Goal: Task Accomplishment & Management: Use online tool/utility

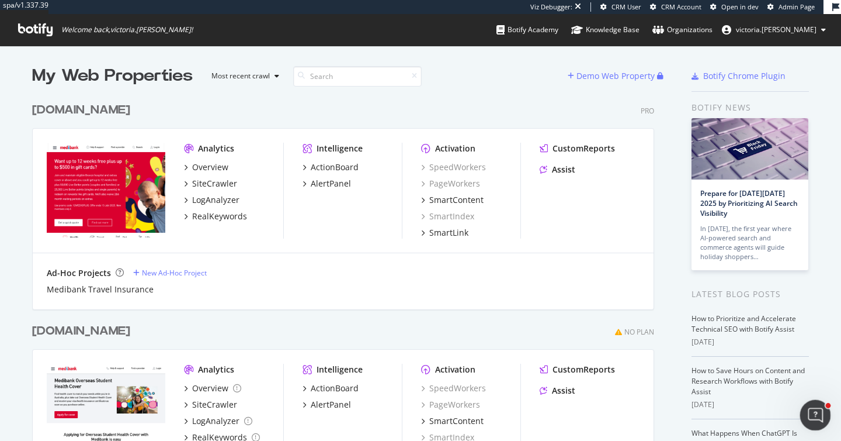
click at [816, 409] on icon "Open Intercom Messenger" at bounding box center [813, 413] width 19 height 19
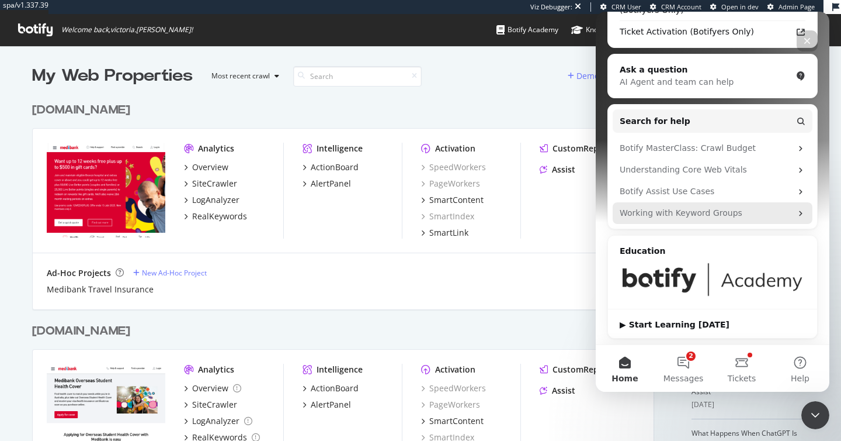
scroll to position [146, 0]
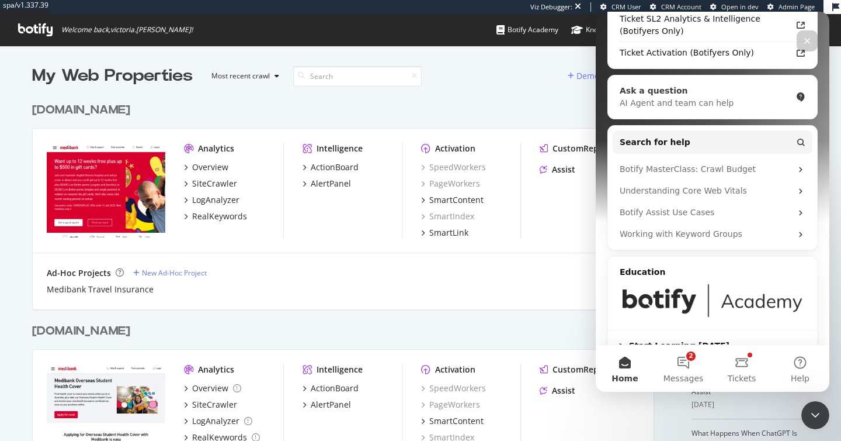
click at [710, 97] on div "AI Agent and team can help" at bounding box center [706, 103] width 172 height 12
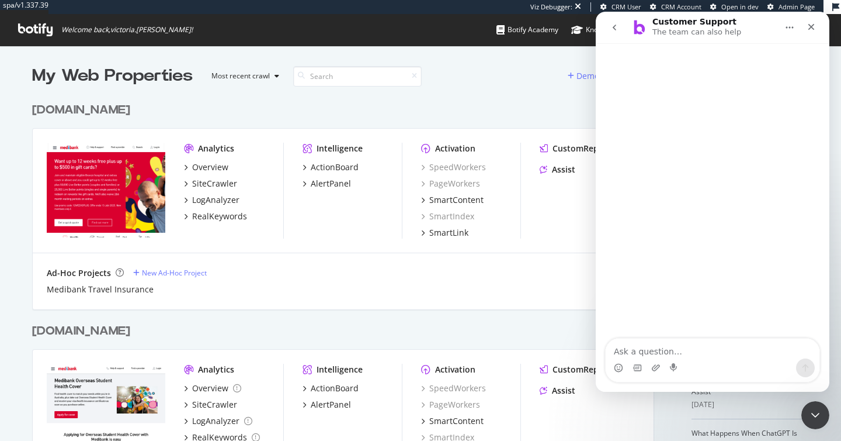
scroll to position [0, 0]
click at [731, 349] on textarea "Ask a question…" at bounding box center [713, 348] width 214 height 20
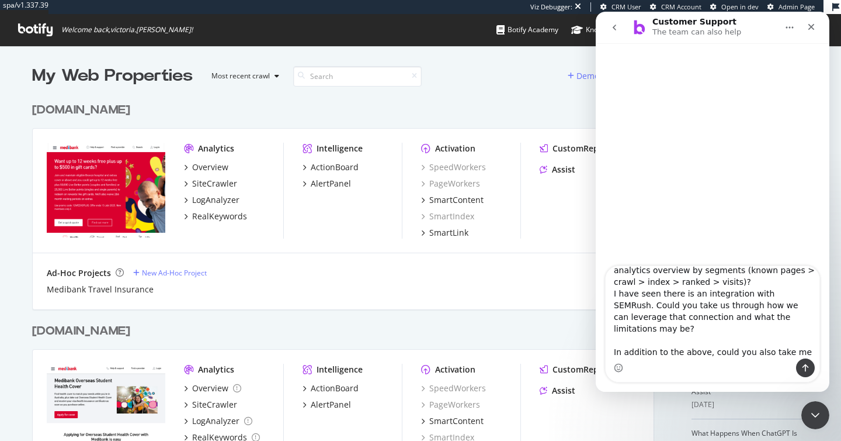
scroll to position [196, 0]
type textarea "Measure and extract relevant data: Build Segments for specific website categori…"
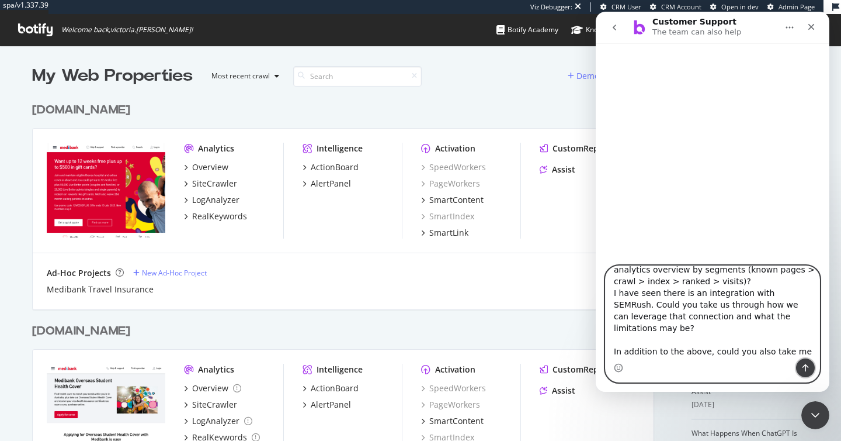
click at [803, 365] on icon "Send a message…" at bounding box center [805, 367] width 9 height 9
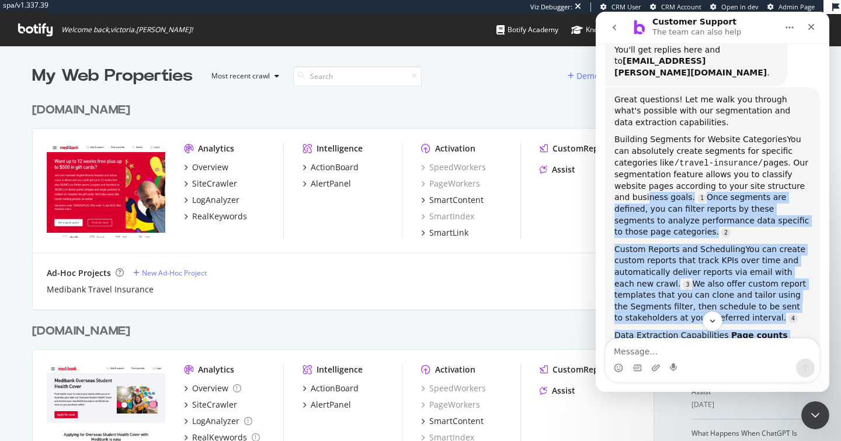
scroll to position [344, 0]
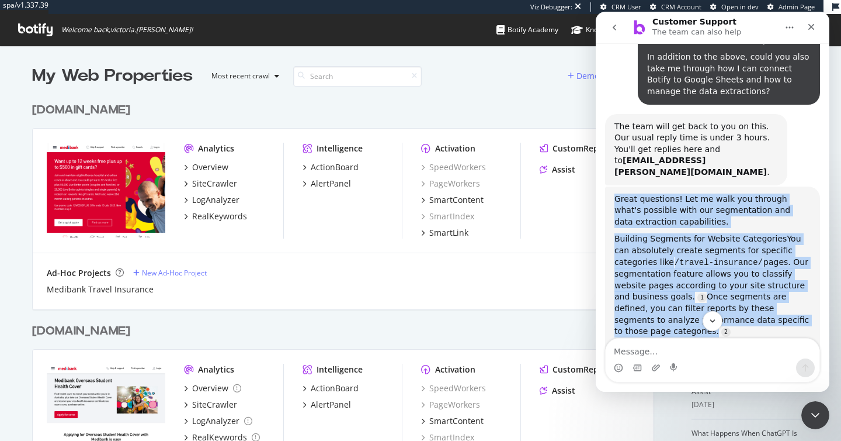
drag, startPoint x: 783, startPoint y: 270, endPoint x: 618, endPoint y: 178, distance: 189.9
click at [618, 193] on div "Great questions! Let me walk you through what's possible with our segmentation …" at bounding box center [713, 443] width 196 height 500
copy div "Great questions! Let me walk you through what's possible with our segmentation …"
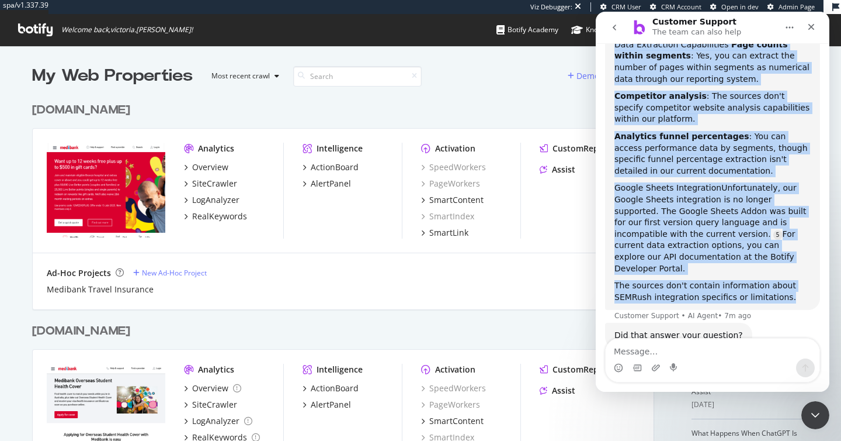
scroll to position [735, 0]
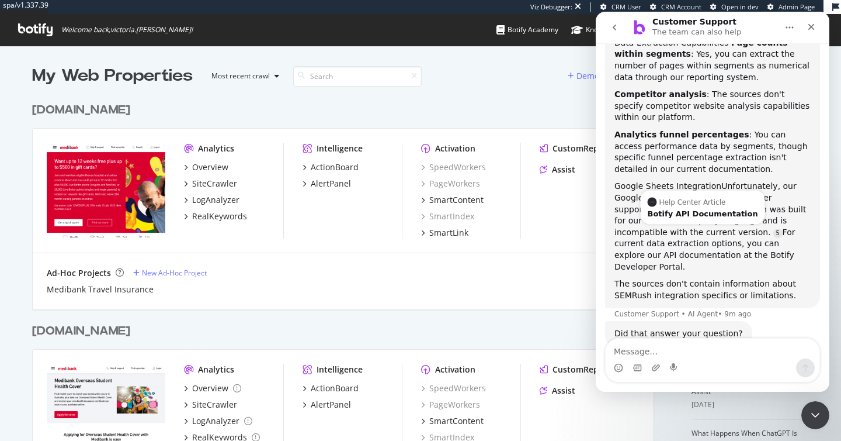
click at [771, 223] on div "Google Sheets Integration Unfortunately, our Google Sheets integration is no lo…" at bounding box center [713, 227] width 196 height 92
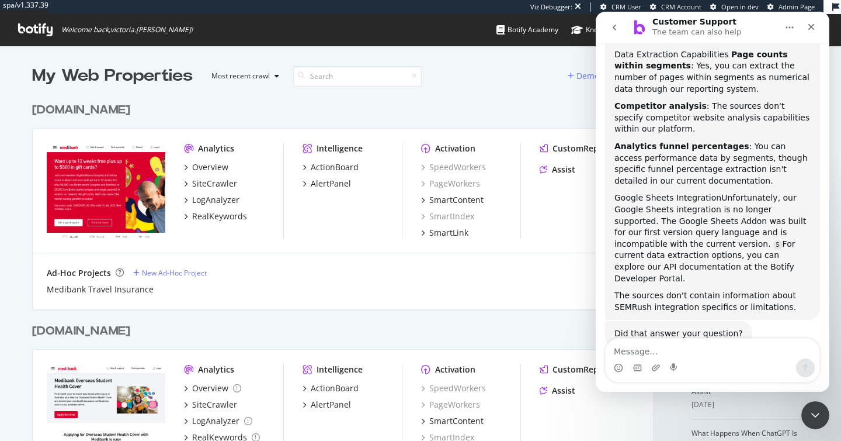
scroll to position [723, 0]
click at [774, 240] on link "Source reference 9276101:" at bounding box center [778, 244] width 9 height 9
click at [695, 221] on div "Botify API Documentation" at bounding box center [703, 225] width 110 height 8
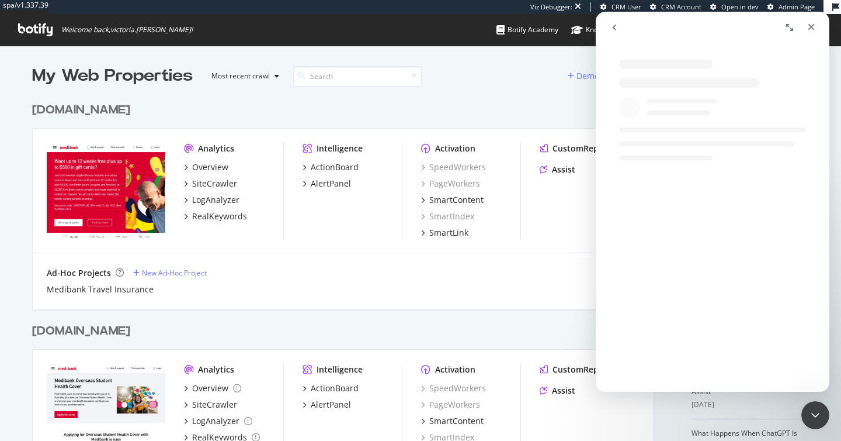
scroll to position [434, 0]
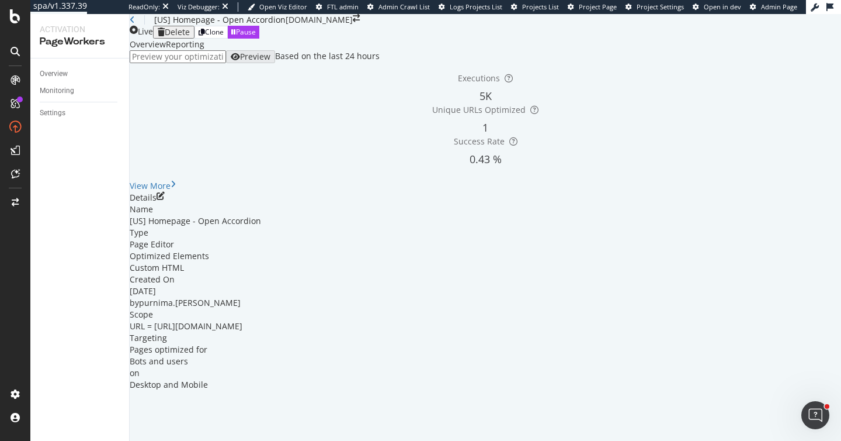
scroll to position [56, 0]
drag, startPoint x: 386, startPoint y: 355, endPoint x: 269, endPoint y: 358, distance: 116.3
click at [242, 332] on div "URL = https://www.castlery.com/us" at bounding box center [186, 326] width 113 height 12
copy span "[URL][DOMAIN_NAME]"
click at [165, 200] on icon "pen-to-square" at bounding box center [161, 196] width 8 height 8
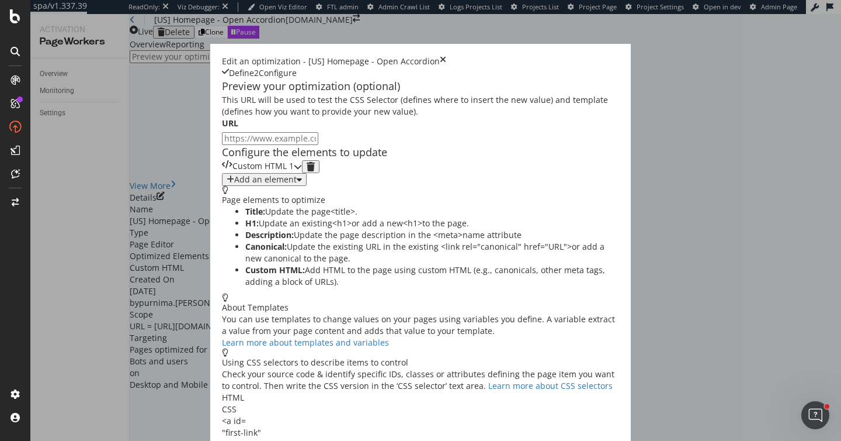
scroll to position [5, 0]
click at [302, 173] on div "modal" at bounding box center [298, 166] width 8 height 13
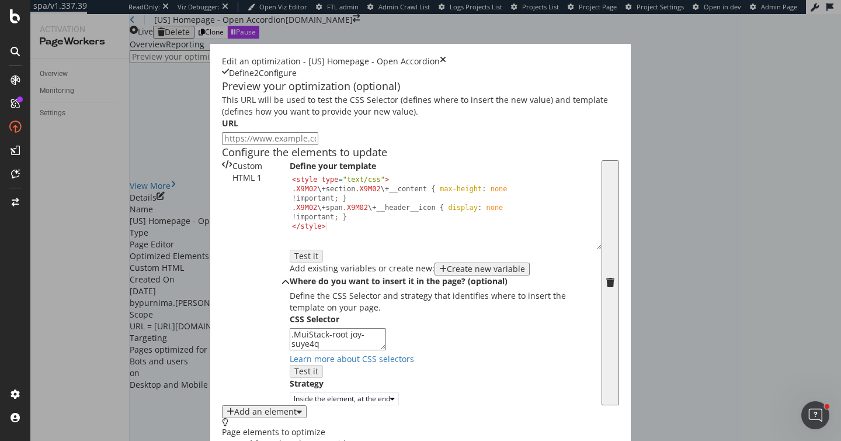
scroll to position [0, 0]
click at [446, 56] on icon "times" at bounding box center [443, 62] width 6 height 12
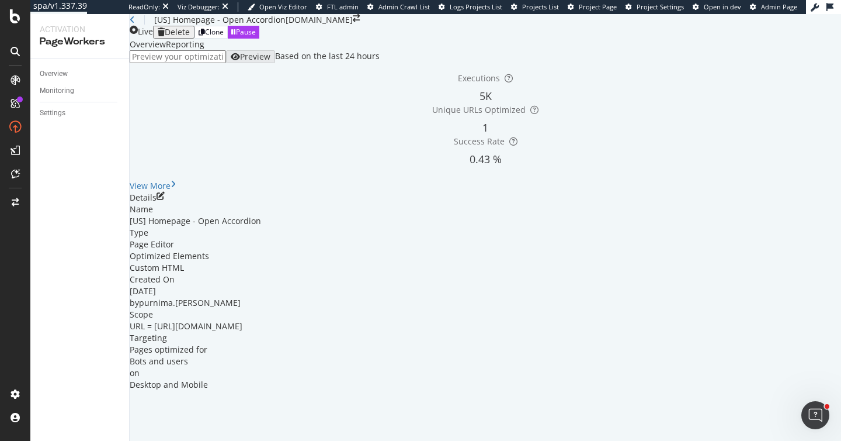
click at [384, 50] on div "Overview Reporting" at bounding box center [486, 45] width 712 height 12
click at [165, 200] on icon "pen-to-square" at bounding box center [161, 196] width 8 height 8
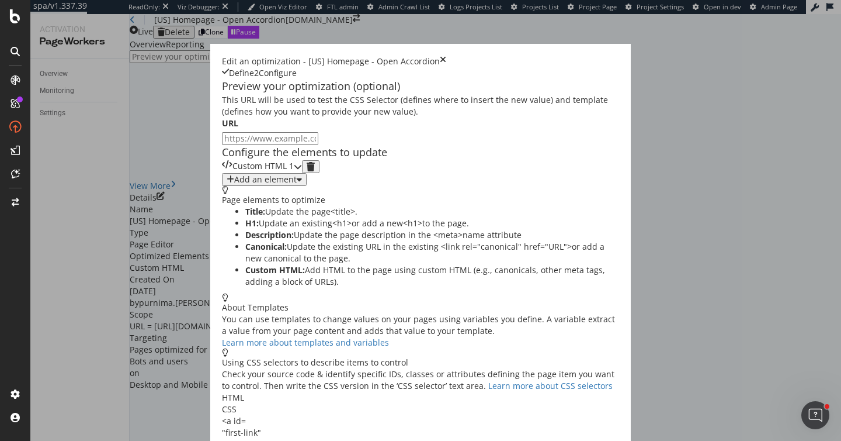
click at [302, 173] on div "modal" at bounding box center [298, 166] width 8 height 13
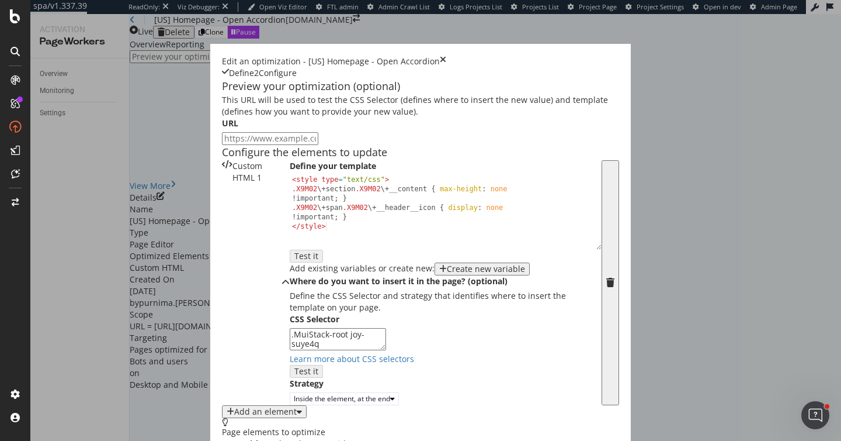
click at [446, 56] on icon "times" at bounding box center [443, 62] width 6 height 12
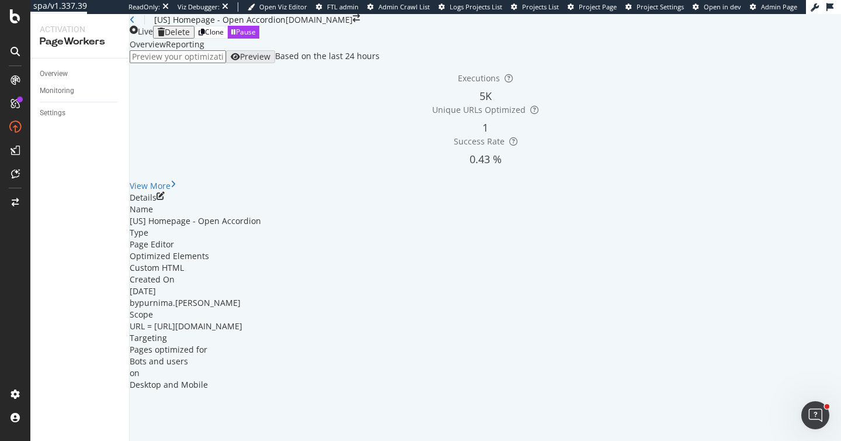
click at [147, 26] on div "[US] Homepage - Open Accordion" at bounding box center [208, 20] width 156 height 12
click at [135, 24] on icon at bounding box center [132, 20] width 5 height 8
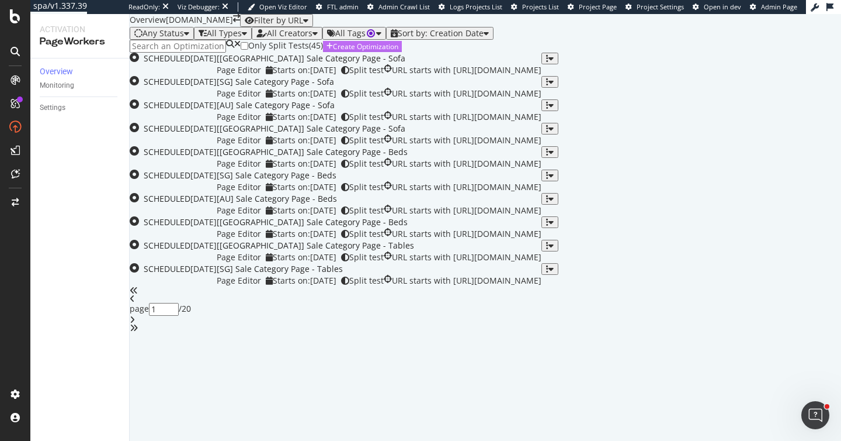
click at [398, 51] on div "Create Optimization" at bounding box center [365, 46] width 65 height 10
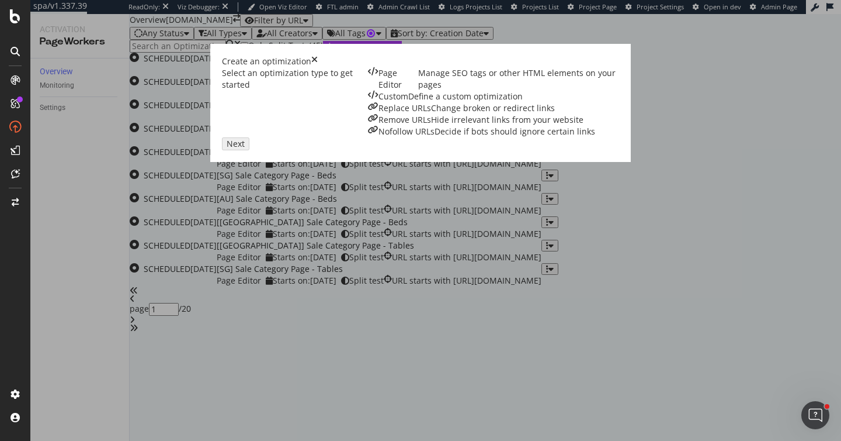
click at [368, 91] on div "Page Editor Manage SEO tags or other HTML elements on your pages" at bounding box center [493, 78] width 251 height 23
click at [408, 102] on div "Define a custom optimization" at bounding box center [465, 97] width 115 height 12
click at [241, 148] on div "Next" at bounding box center [233, 143] width 15 height 10
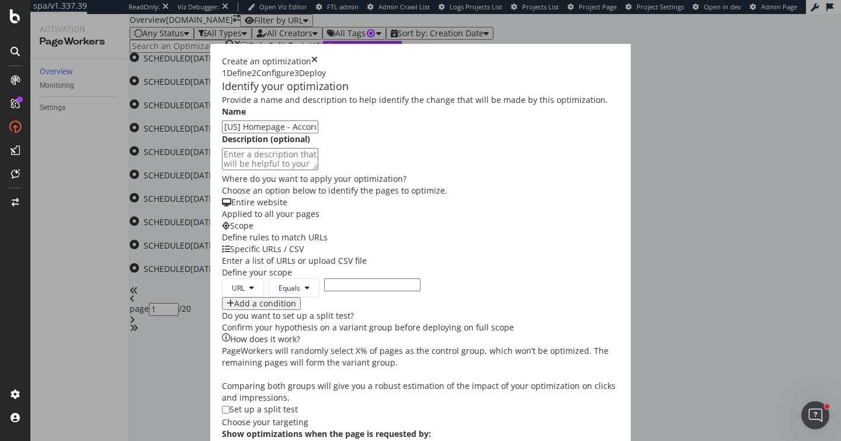
type input "[US] Homepage - Accordion"
click at [561, 231] on div "Provide a name and description to help identify the change that will be made by…" at bounding box center [420, 288] width 397 height 388
click at [324, 278] on input "modal" at bounding box center [372, 284] width 96 height 13
paste input "https://www.castlery.com/us"
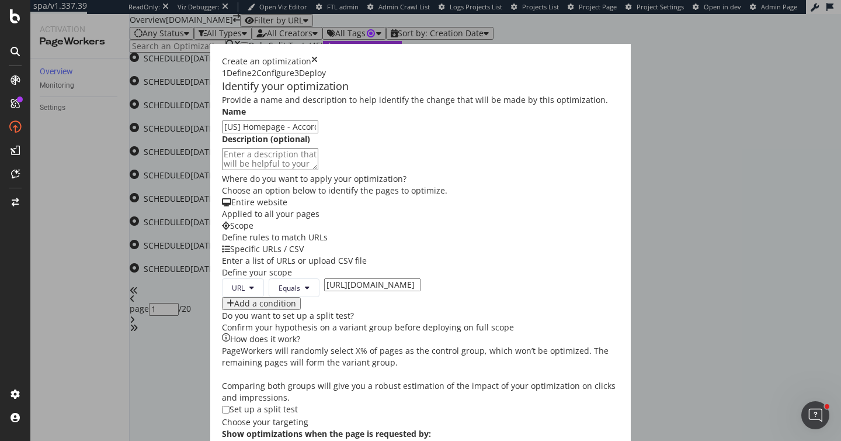
type input "https://www.castlery.com/us"
click at [377, 278] on div "URL Equals https://www.castlery.com/us Add a condition" at bounding box center [420, 294] width 397 height 32
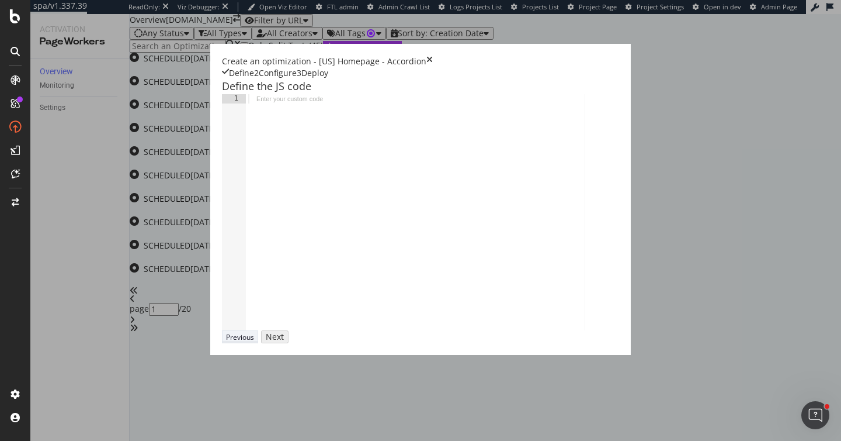
scroll to position [0, 0]
click at [251, 204] on div "modal" at bounding box center [584, 221] width 676 height 254
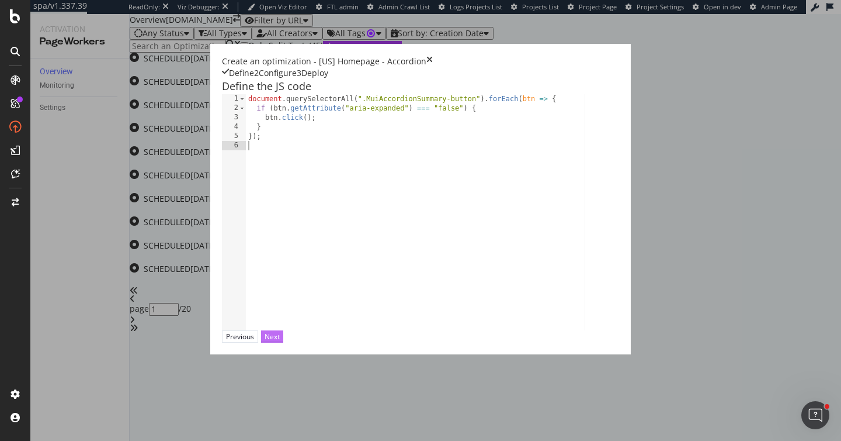
click at [280, 341] on div "Next" at bounding box center [272, 336] width 15 height 10
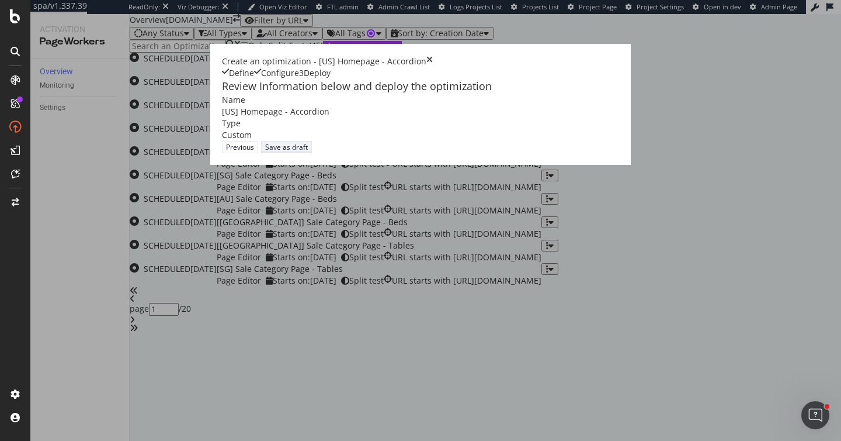
click at [308, 152] on div "Save as draft" at bounding box center [286, 147] width 43 height 10
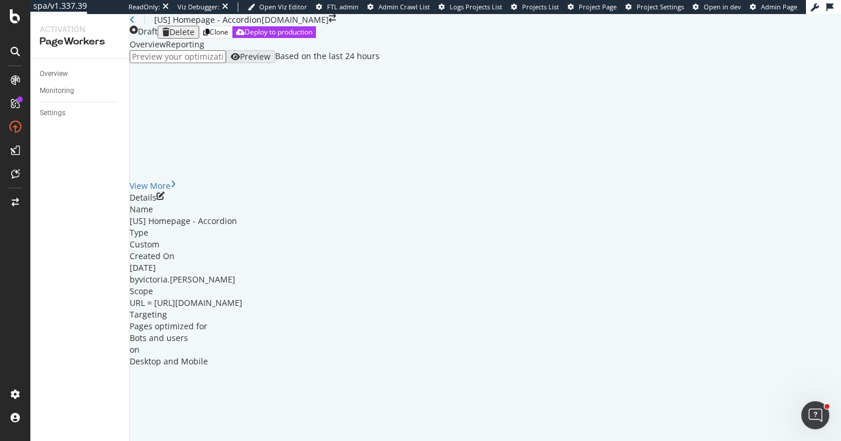
click at [226, 63] on input "url" at bounding box center [178, 56] width 96 height 13
paste input "https://www.castlery.com/us"
type input "https://www.castlery.com/us"
click at [271, 61] on div "Preview" at bounding box center [255, 56] width 30 height 9
click at [796, 203] on div "Details" at bounding box center [486, 198] width 712 height 12
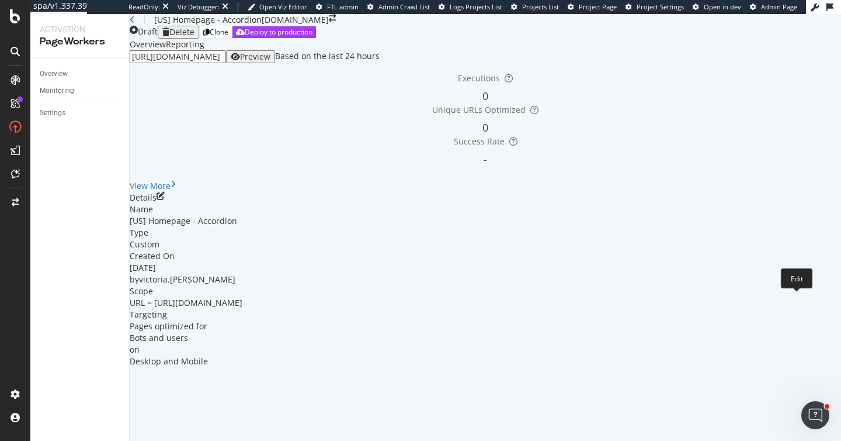
click at [165, 200] on icon "pen-to-square" at bounding box center [161, 196] width 8 height 8
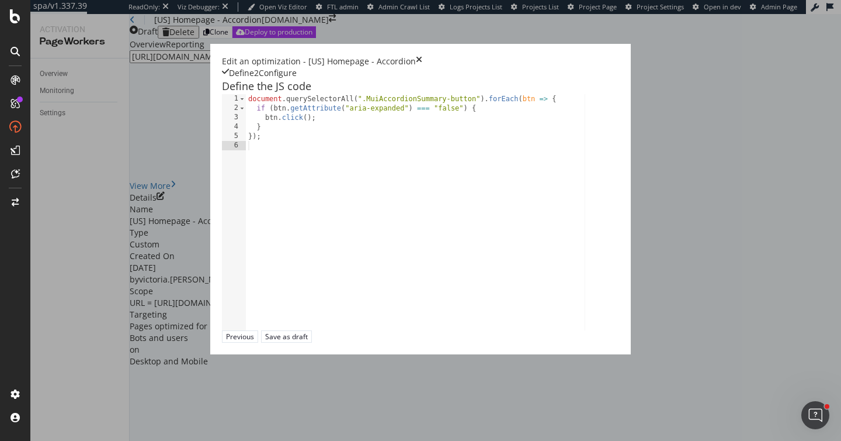
click at [246, 157] on div "document . querySelectorAll ( ".MuiAccordionSummary-button" ) . forEach ( btn =…" at bounding box center [584, 221] width 676 height 254
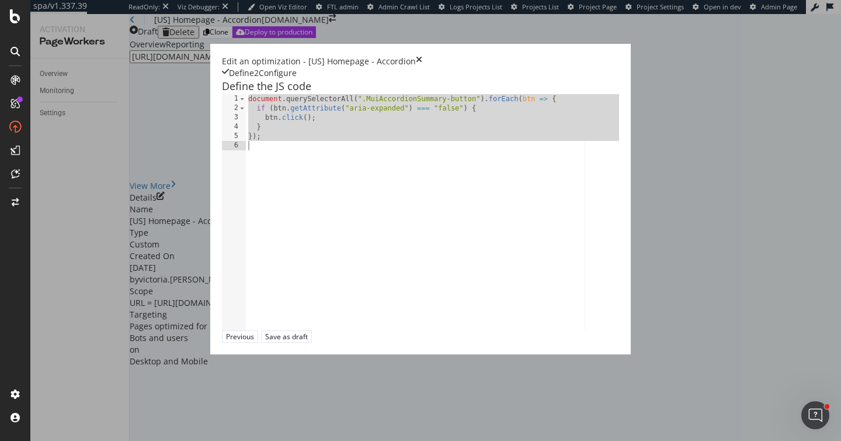
type textarea "});"
paste textarea "Cursor at row 4"
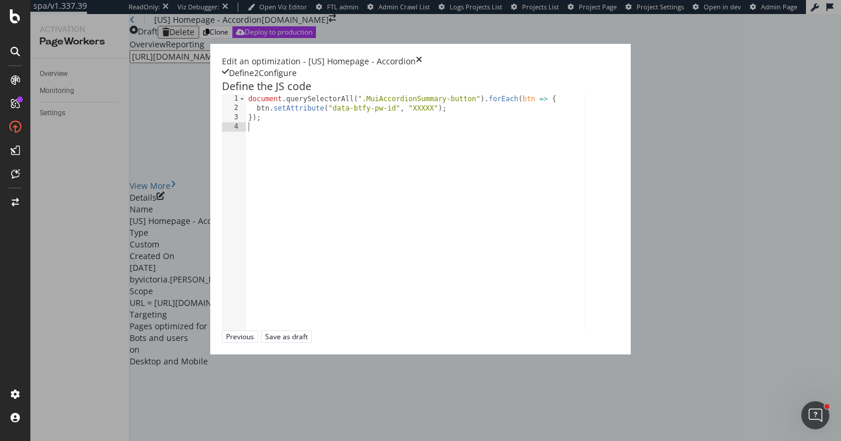
type textarea "});"
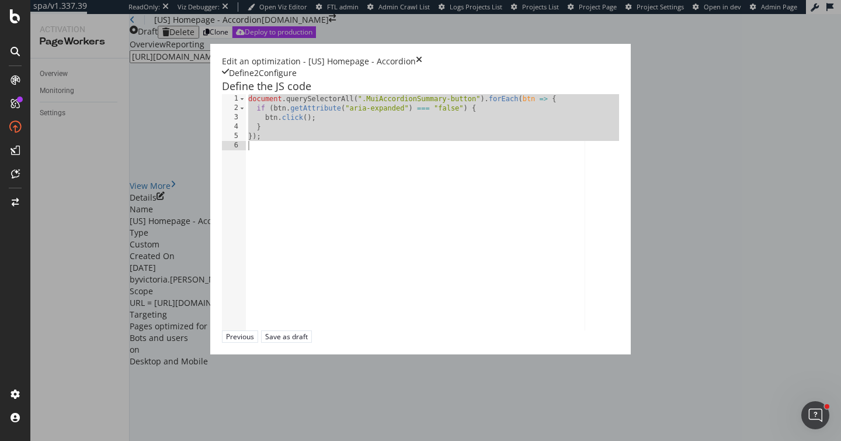
click at [261, 182] on div "document . querySelectorAll ( ".MuiAccordionSummary-button" ) . forEach ( btn =…" at bounding box center [584, 221] width 676 height 254
type textarea "});"
paste textarea "Cursor at row 6"
type textarea "});"
paste textarea "Cursor at row 10"
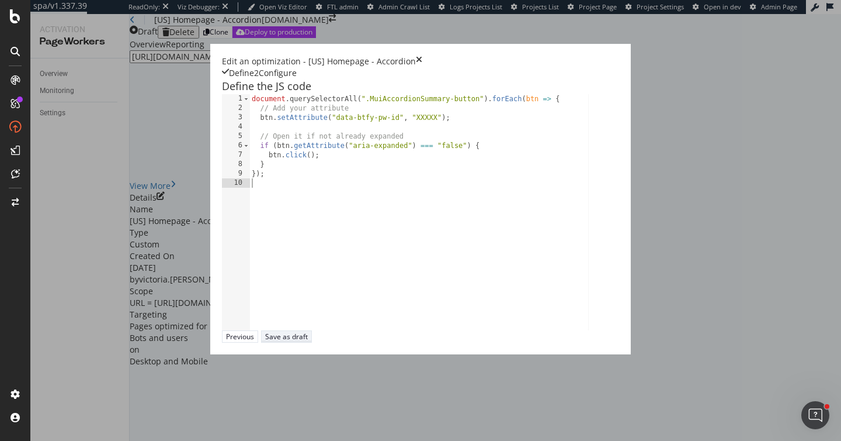
click at [308, 341] on div "Save as draft" at bounding box center [286, 336] width 43 height 10
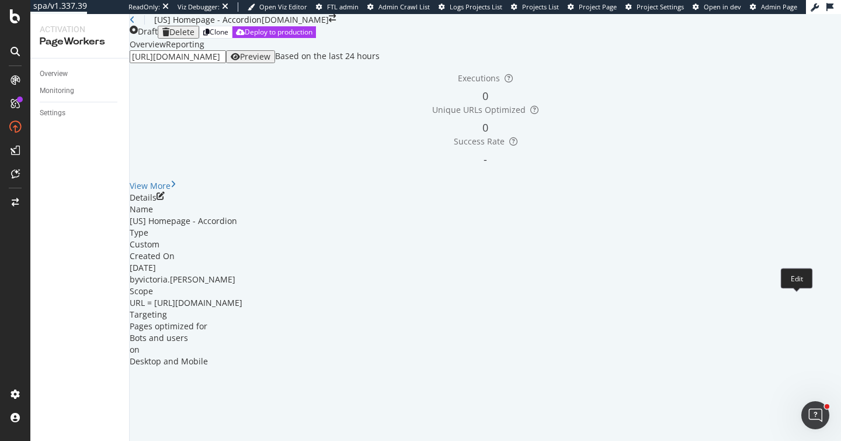
click at [165, 200] on icon "pen-to-square" at bounding box center [161, 196] width 8 height 8
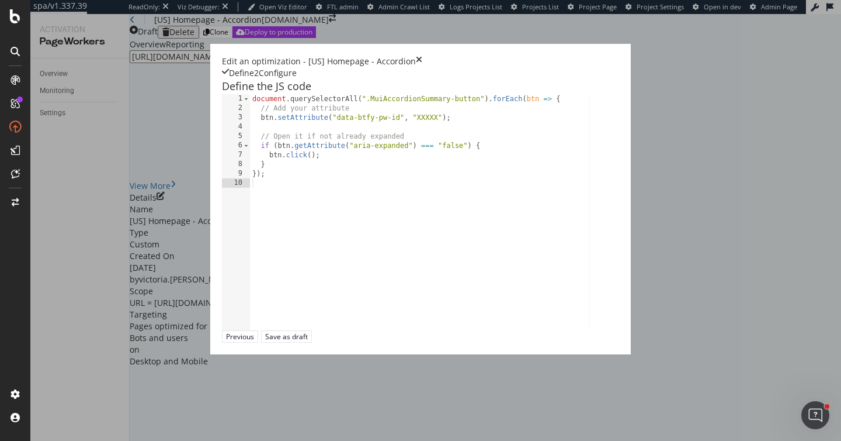
click at [276, 144] on div "document . querySelectorAll ( ".MuiAccordionSummary-button" ) . forEach ( btn =…" at bounding box center [586, 221] width 672 height 254
paste textarea "vKGARIq7"
type textarea "btn.setAttribute("data-btfy-pw-id", "vKGARIq7");"
click at [308, 341] on div "Save as draft" at bounding box center [286, 336] width 43 height 10
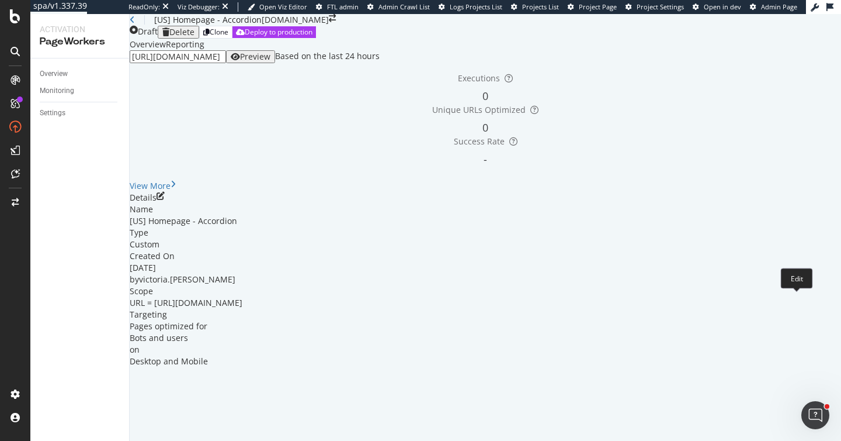
click at [165, 200] on icon "pen-to-square" at bounding box center [161, 196] width 8 height 8
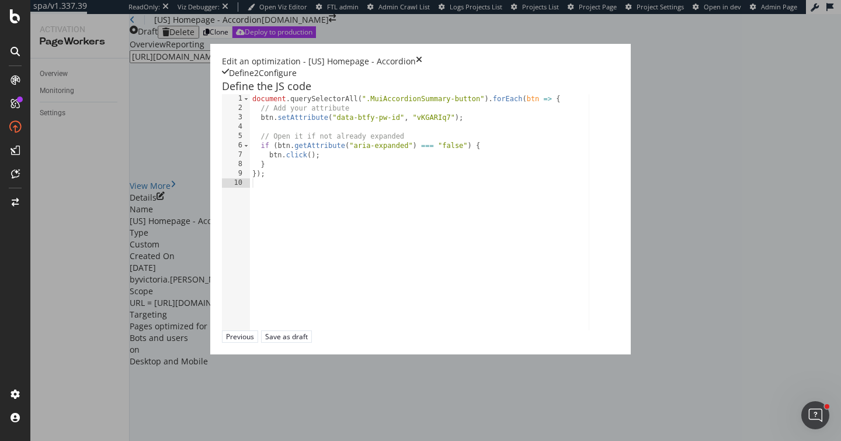
click at [290, 136] on div "document . querySelectorAll ( ".MuiAccordionSummary-button" ) . forEach ( btn =…" at bounding box center [586, 221] width 672 height 254
drag, startPoint x: 126, startPoint y: 146, endPoint x: 310, endPoint y: 150, distance: 183.5
click at [310, 150] on div "document . querySelectorAll ( ".MuiAccordionSummary-button" ) . forEach ( btn =…" at bounding box center [586, 221] width 672 height 254
type textarea "btn.setAttribute("data-btfy-pw-id", "vKGARIq7");"
click at [422, 56] on icon "times" at bounding box center [419, 62] width 6 height 12
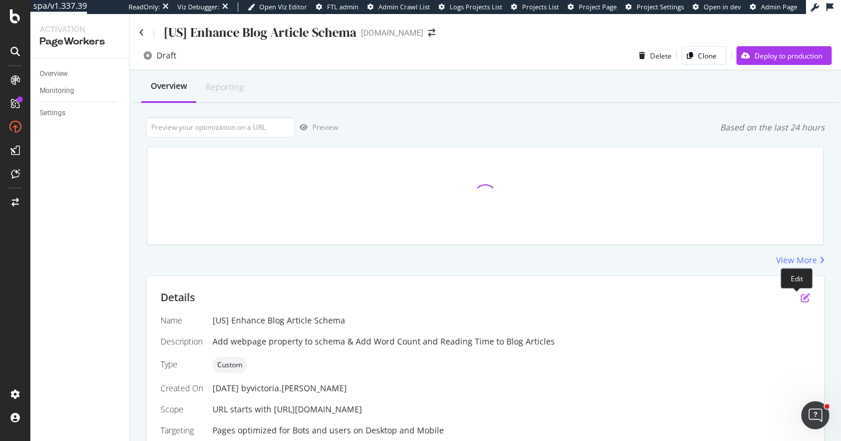
click at [801, 296] on icon "pen-to-square" at bounding box center [805, 297] width 9 height 9
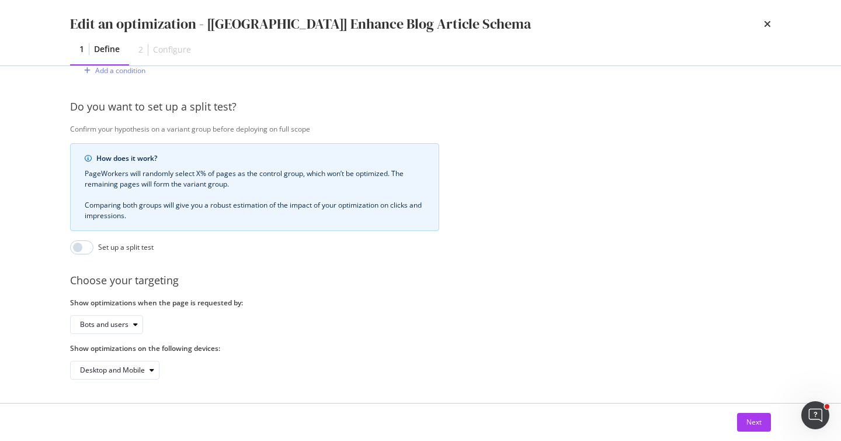
scroll to position [369, 0]
click at [752, 419] on div "Next" at bounding box center [754, 422] width 15 height 10
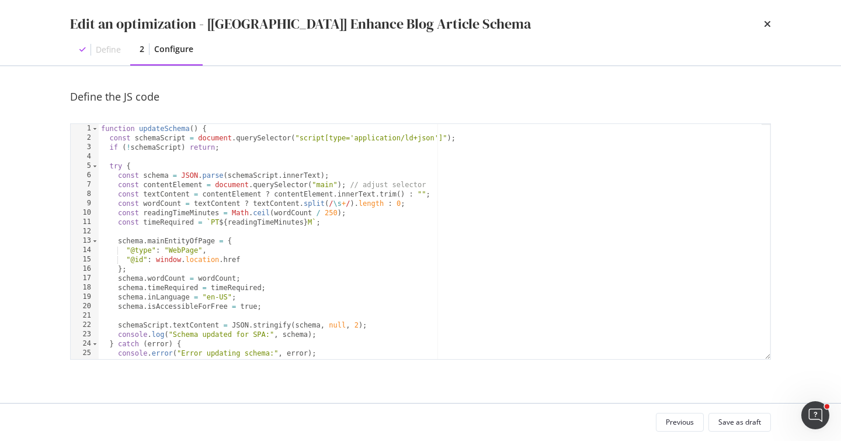
scroll to position [83, 0]
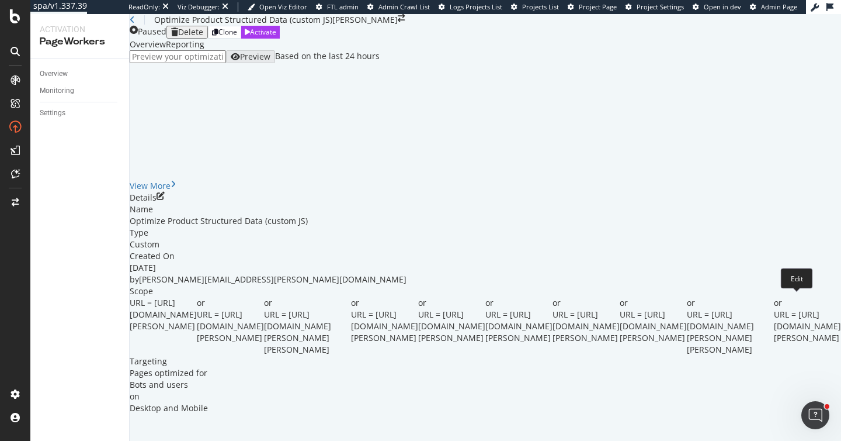
click at [165, 200] on icon "pen-to-square" at bounding box center [161, 196] width 8 height 8
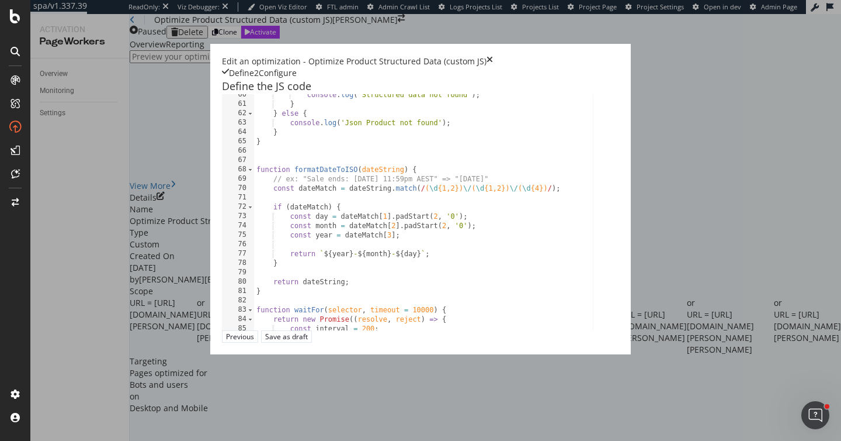
scroll to position [634, 0]
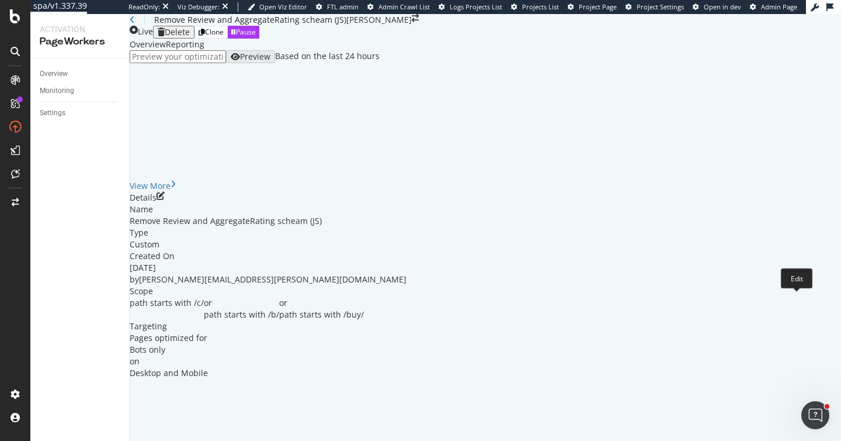
click at [165, 200] on icon "pen-to-square" at bounding box center [161, 196] width 8 height 8
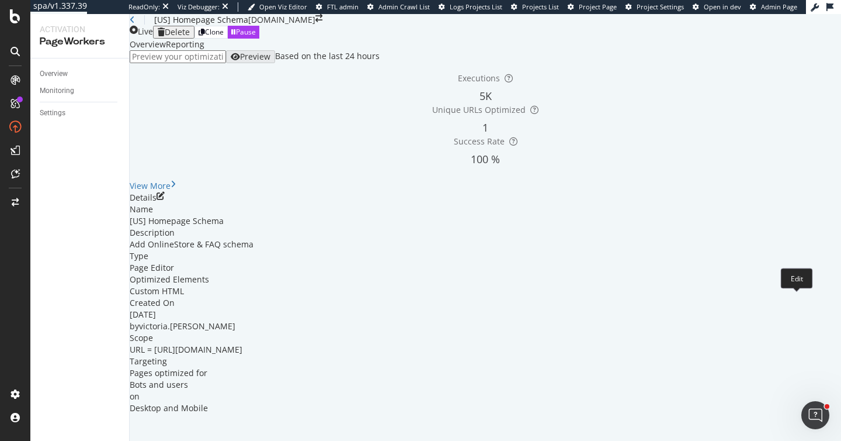
click at [165, 200] on icon "pen-to-square" at bounding box center [161, 196] width 8 height 8
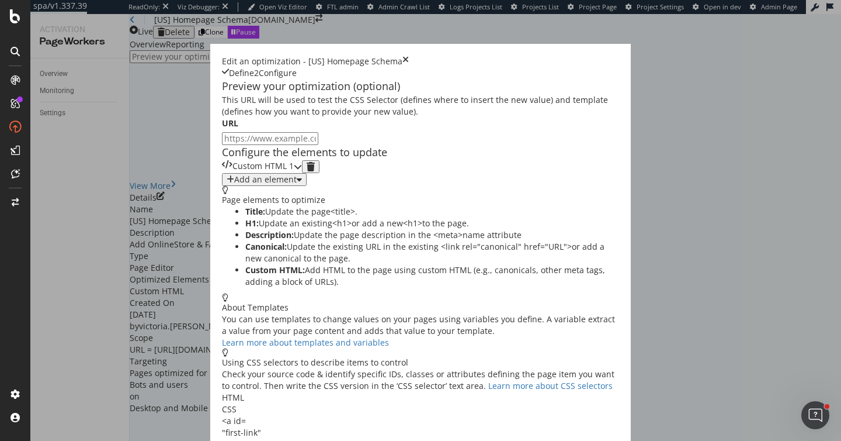
click at [302, 173] on div "Custom HTML 1" at bounding box center [262, 166] width 80 height 13
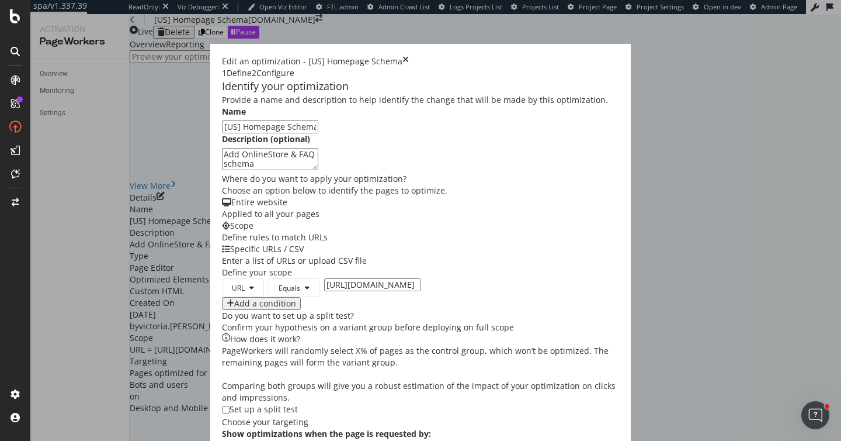
click at [409, 56] on icon "times" at bounding box center [406, 62] width 6 height 12
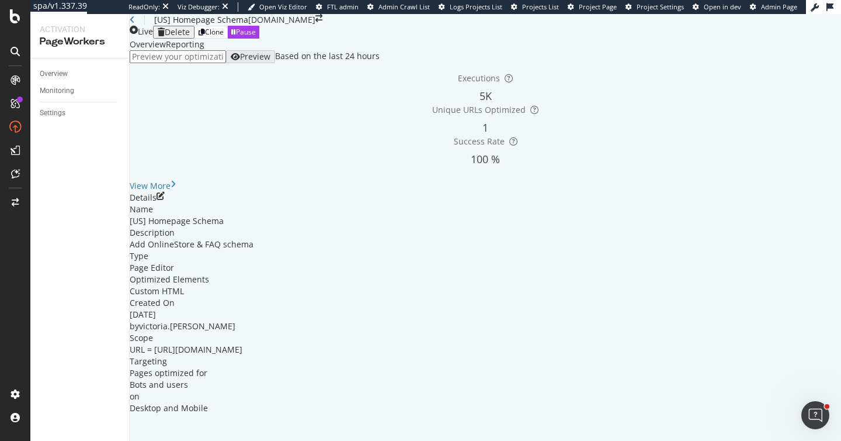
scroll to position [77, 0]
click at [165, 200] on icon "pen-to-square" at bounding box center [161, 196] width 8 height 8
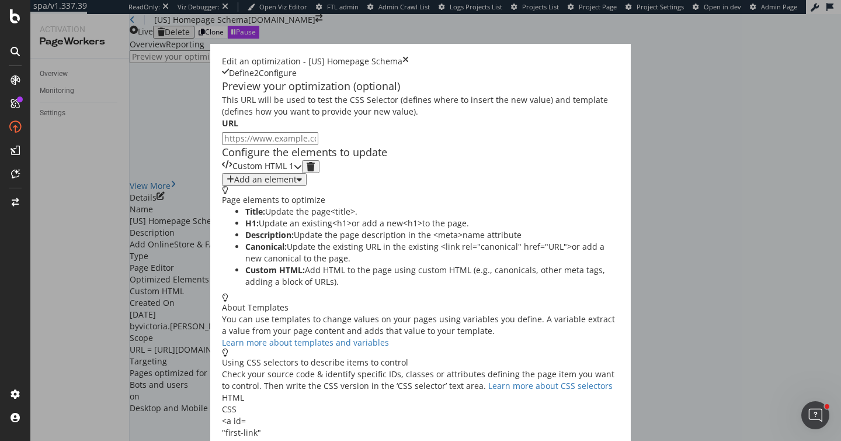
click at [302, 173] on div "Custom HTML 1" at bounding box center [262, 166] width 80 height 13
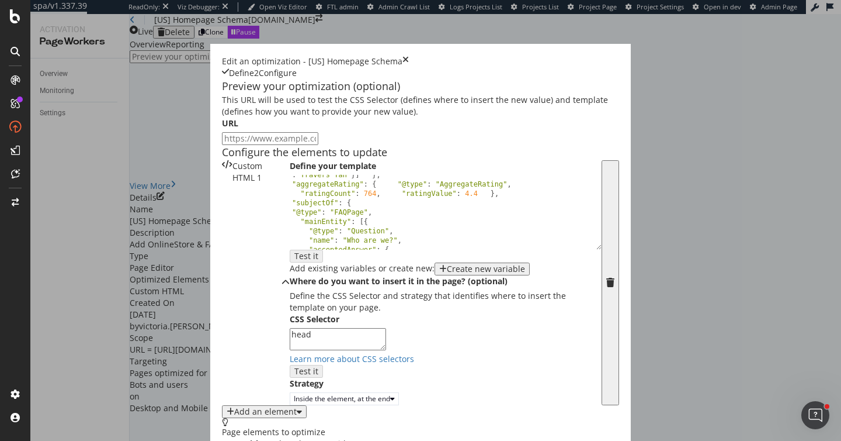
scroll to position [0, 0]
click at [409, 56] on icon "times" at bounding box center [406, 62] width 6 height 12
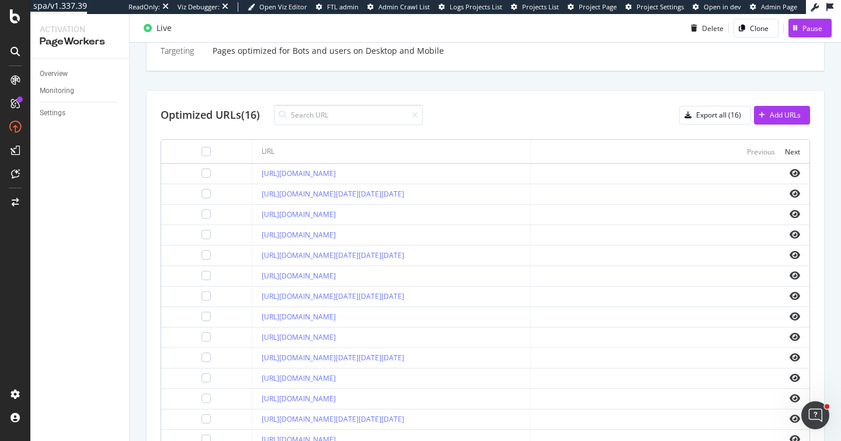
scroll to position [423, 0]
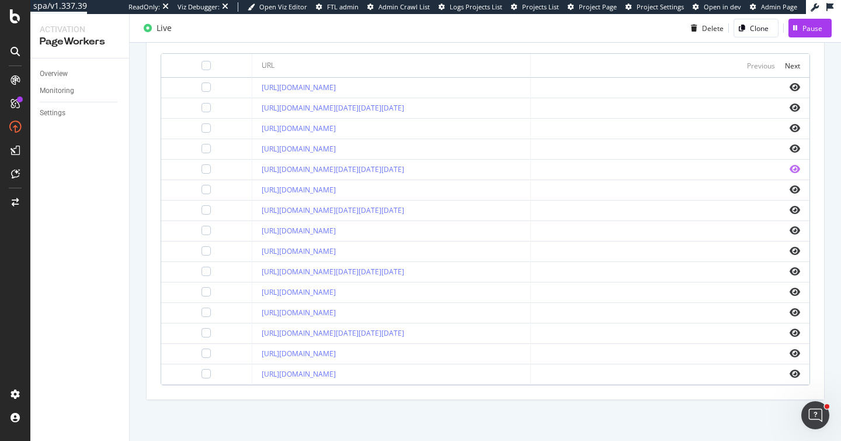
click at [790, 168] on icon "eye" at bounding box center [795, 168] width 11 height 9
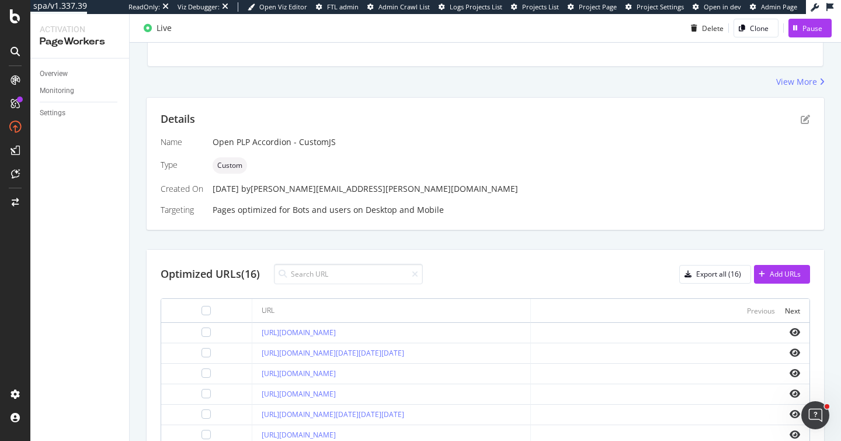
scroll to position [178, 0]
click at [801, 117] on icon "pen-to-square" at bounding box center [805, 119] width 9 height 9
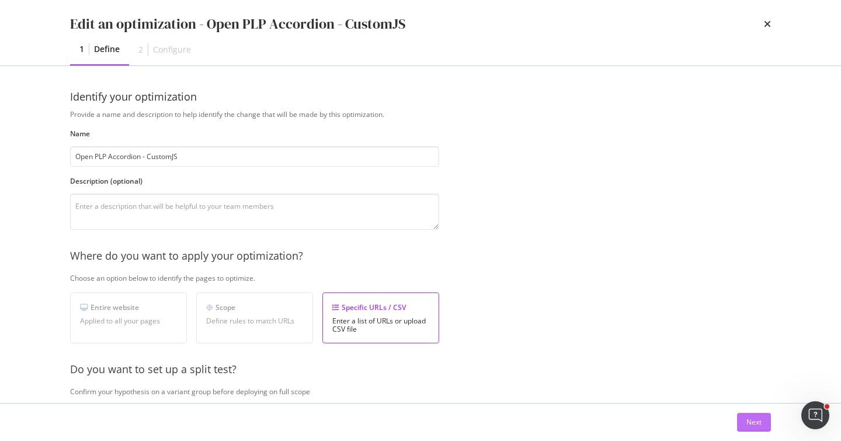
click at [757, 418] on div "Next" at bounding box center [754, 422] width 15 height 10
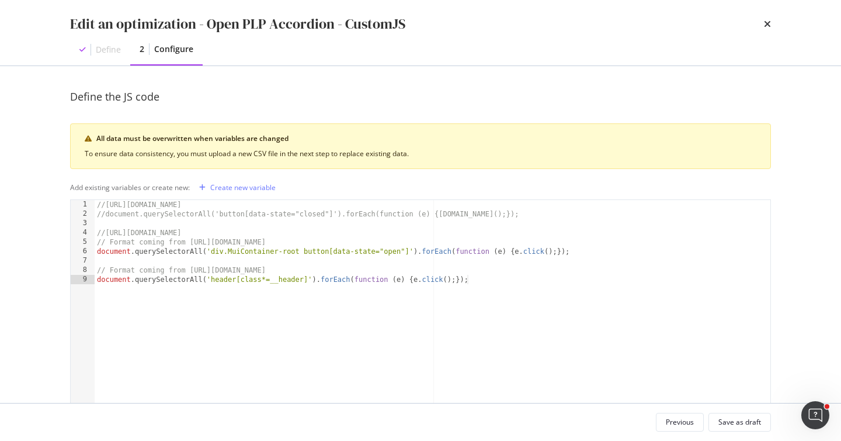
scroll to position [0, 0]
click at [265, 184] on div "Create new variable" at bounding box center [242, 187] width 65 height 10
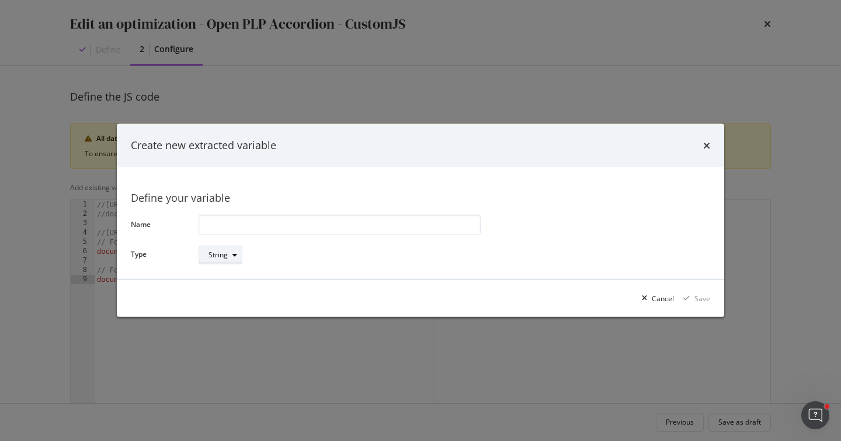
click at [229, 254] on div "modal" at bounding box center [235, 254] width 14 height 7
click at [315, 276] on div "Define your variable Name Type String" at bounding box center [421, 223] width 608 height 112
click at [672, 298] on div "Cancel" at bounding box center [663, 298] width 22 height 10
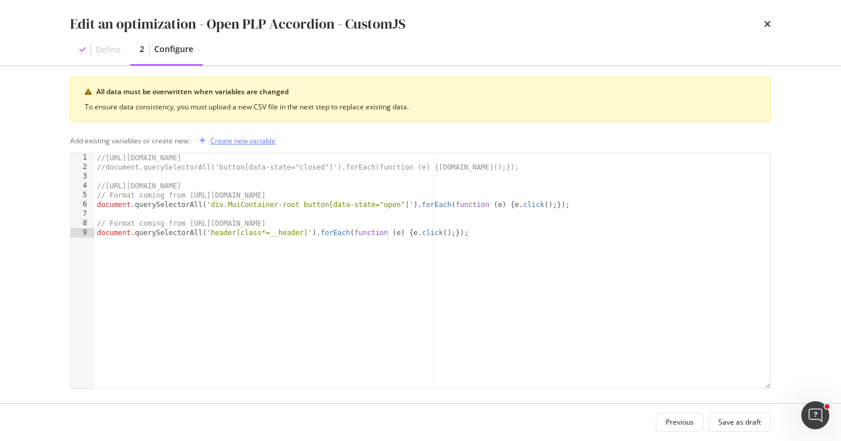
scroll to position [56, 0]
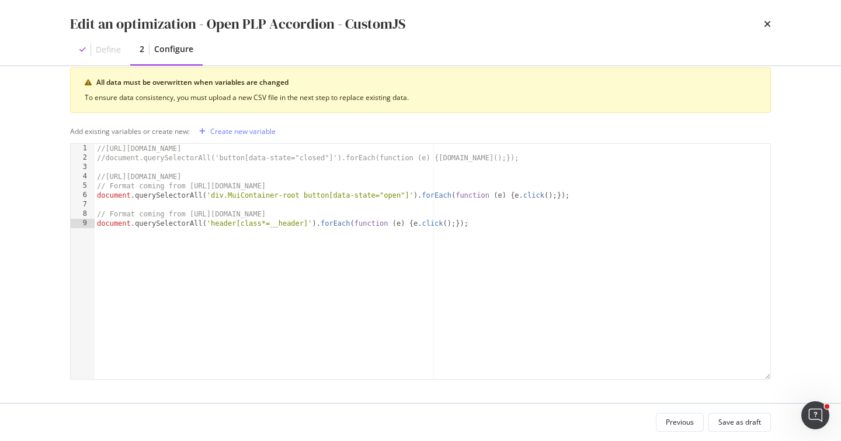
click at [495, 234] on div "//https://botify.atlassian.net/browse/SWCX-5186 //document.querySelectorAll('bu…" at bounding box center [433, 271] width 676 height 254
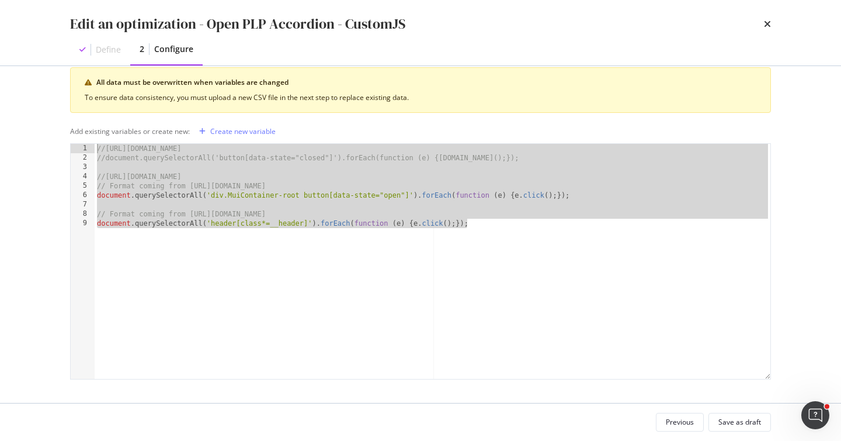
drag, startPoint x: 499, startPoint y: 229, endPoint x: 78, endPoint y: 141, distance: 430.4
click at [78, 141] on div "All data must be overwritten when variables are changed To ensure data consiste…" at bounding box center [420, 223] width 701 height 312
click at [473, 235] on div "//https://botify.atlassian.net/browse/SWCX-5186 //document.querySelectorAll('bu…" at bounding box center [433, 271] width 676 height 254
drag, startPoint x: 487, startPoint y: 229, endPoint x: 0, endPoint y: 136, distance: 495.6
click at [0, 136] on div "Edit an optimization - Open PLP Accordion - CustomJS Define 2 Configure Define …" at bounding box center [420, 220] width 841 height 441
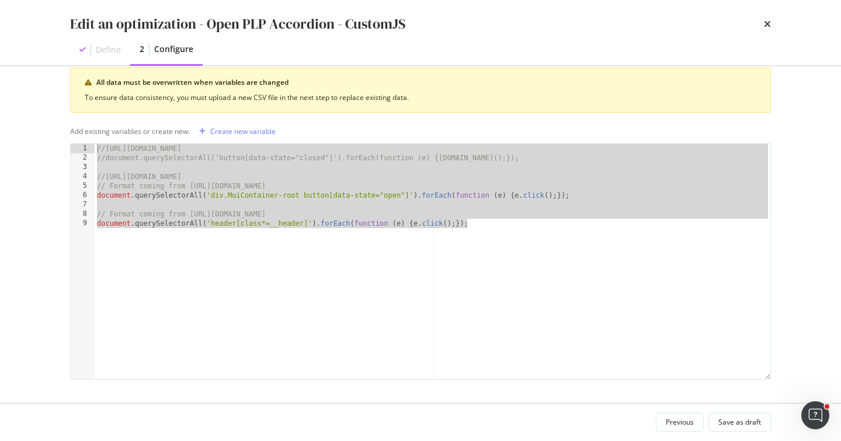
type textarea "//https://botify.atlassian.net/browse/SWCX-5186 //document.querySelectorAll('bu…"
paste textarea "Cursor at row 1"
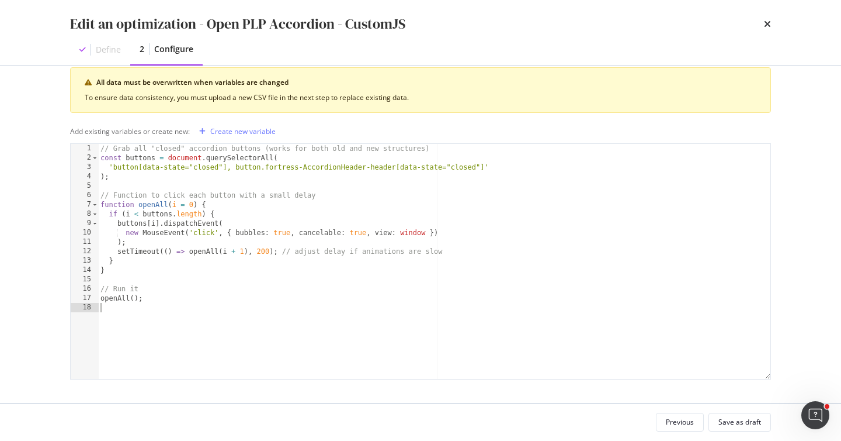
click at [339, 328] on div "// Grab all "closed" accordion buttons (works for both old and new structures) …" at bounding box center [434, 271] width 672 height 254
click at [747, 420] on div "Save as draft" at bounding box center [740, 422] width 43 height 10
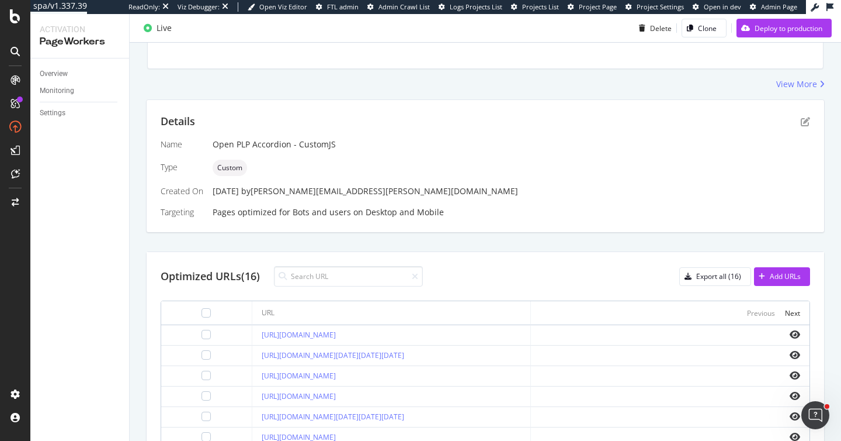
scroll to position [249, 0]
click at [801, 123] on icon "pen-to-square" at bounding box center [805, 121] width 9 height 9
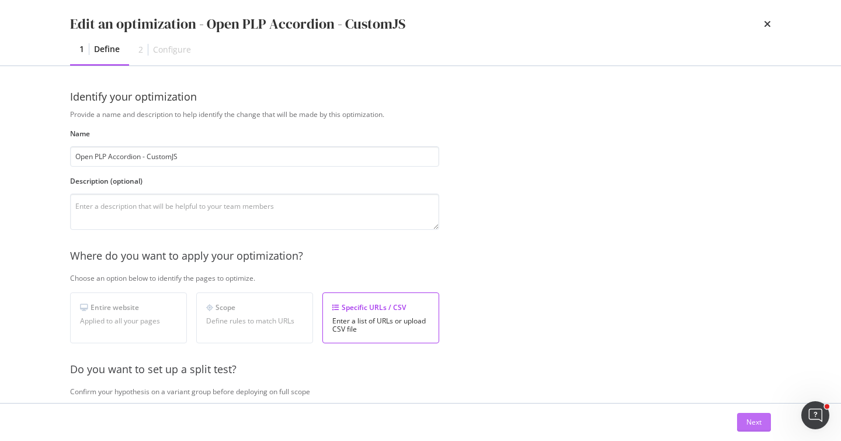
click at [744, 419] on button "Next" at bounding box center [754, 421] width 34 height 19
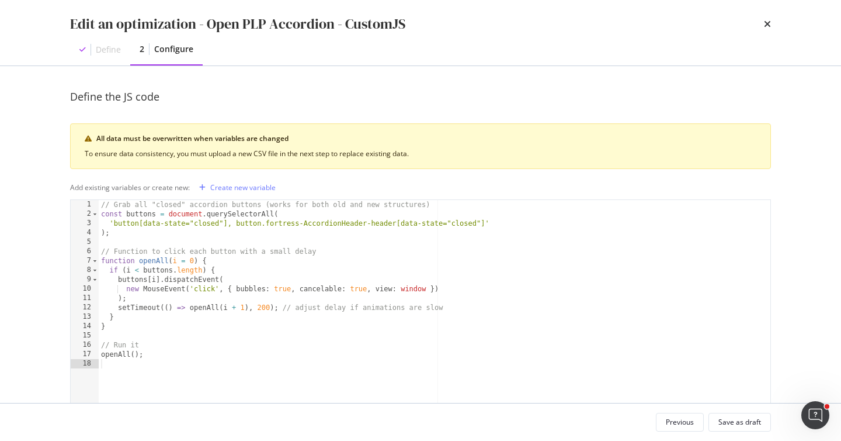
click at [278, 318] on div "// Grab all "closed" accordion buttons (works for both old and new structures) …" at bounding box center [435, 327] width 672 height 254
type textarea "openAll();"
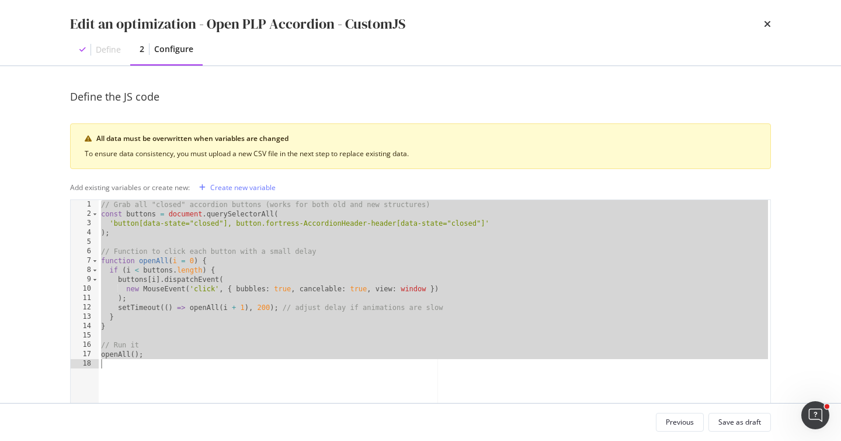
paste textarea "Cursor at row 18"
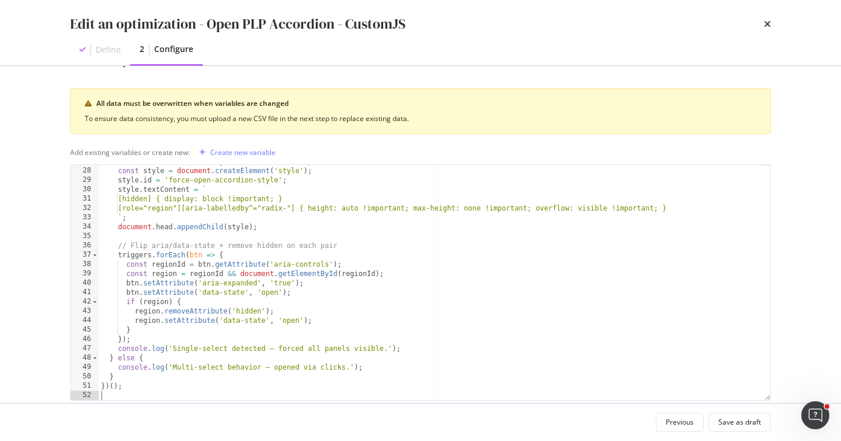
scroll to position [56, 0]
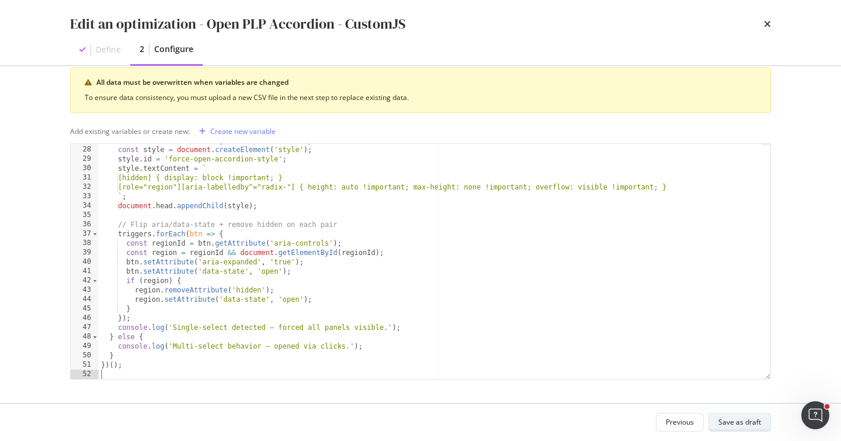
click at [742, 426] on div "Save as draft" at bounding box center [740, 422] width 43 height 10
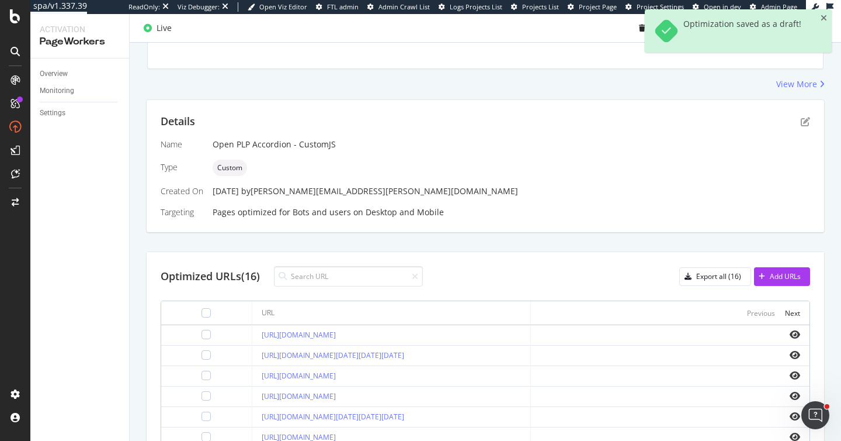
click at [547, 238] on div "Details Name Open PLP Accordion - CustomJS Type Custom Created On 21 Aug. 2025 …" at bounding box center [485, 372] width 679 height 547
click at [823, 16] on icon "close toast" at bounding box center [824, 18] width 6 height 8
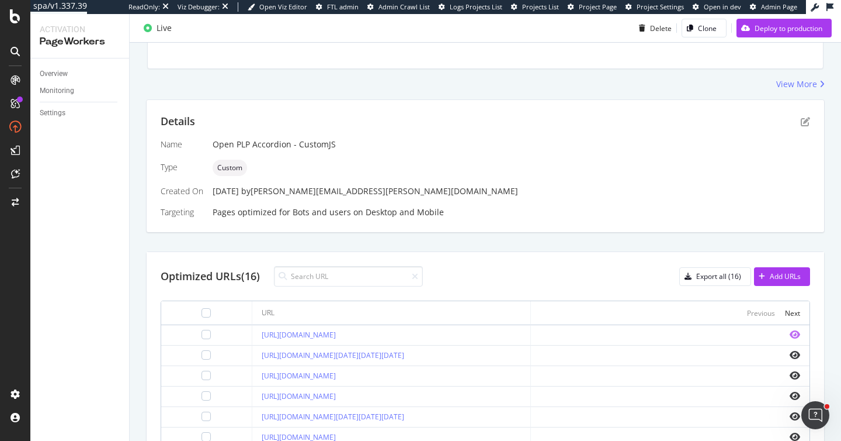
click at [790, 331] on icon "eye" at bounding box center [795, 334] width 11 height 9
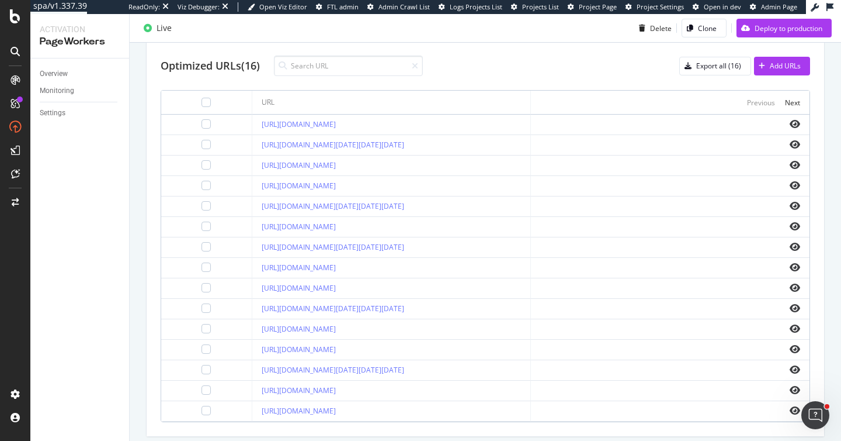
scroll to position [497, 0]
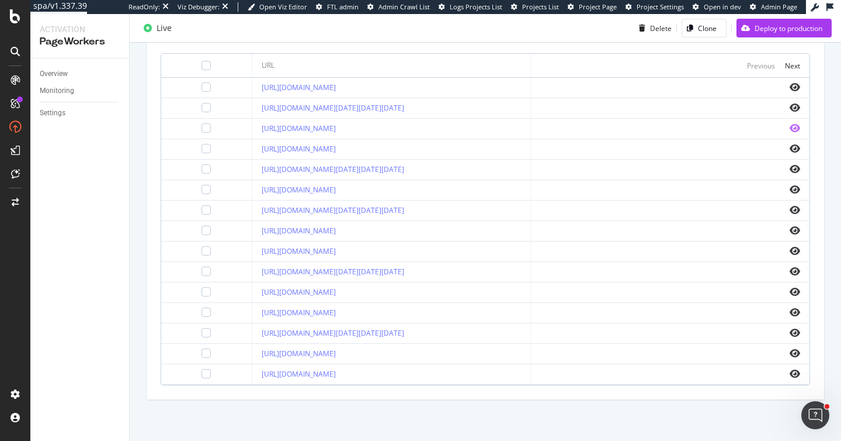
click at [790, 127] on icon "eye" at bounding box center [795, 127] width 11 height 9
click at [790, 166] on icon "eye" at bounding box center [795, 168] width 11 height 9
click at [790, 212] on icon "eye" at bounding box center [795, 209] width 11 height 9
click at [790, 273] on icon "eye" at bounding box center [795, 270] width 11 height 9
click at [790, 333] on icon "eye" at bounding box center [795, 332] width 11 height 9
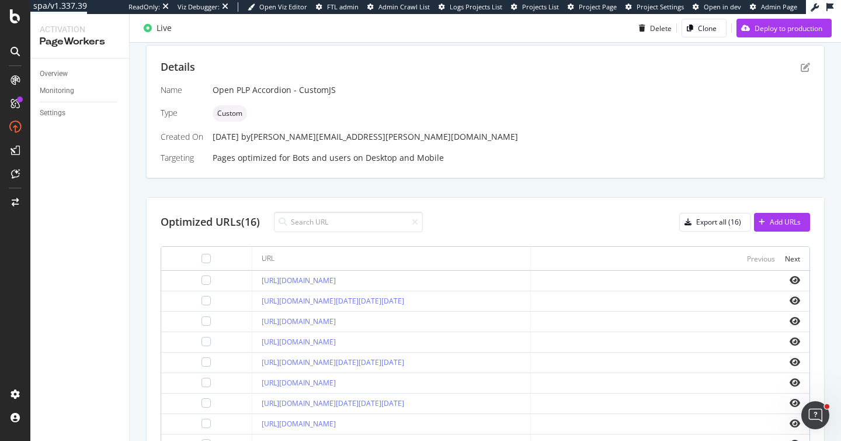
scroll to position [258, 0]
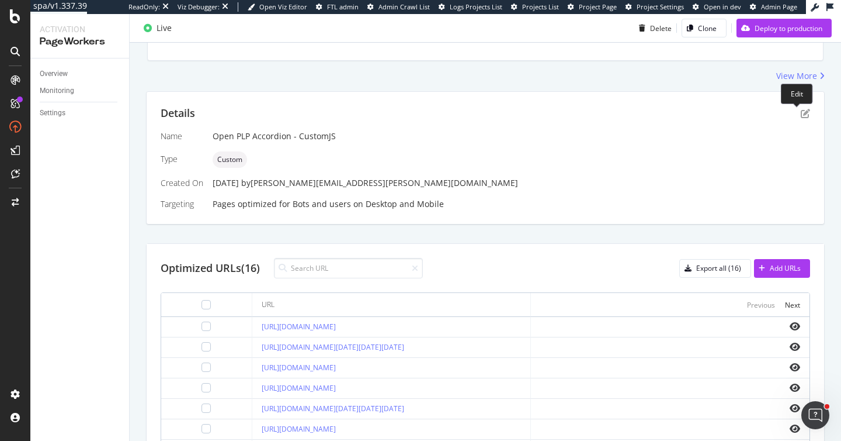
click at [797, 107] on div "Details" at bounding box center [486, 113] width 650 height 15
click at [801, 111] on icon "pen-to-square" at bounding box center [805, 113] width 9 height 9
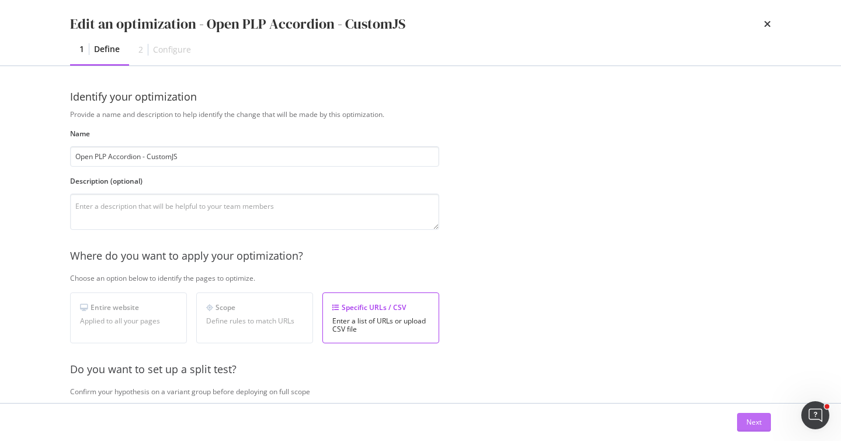
click at [750, 418] on div "Next" at bounding box center [754, 422] width 15 height 10
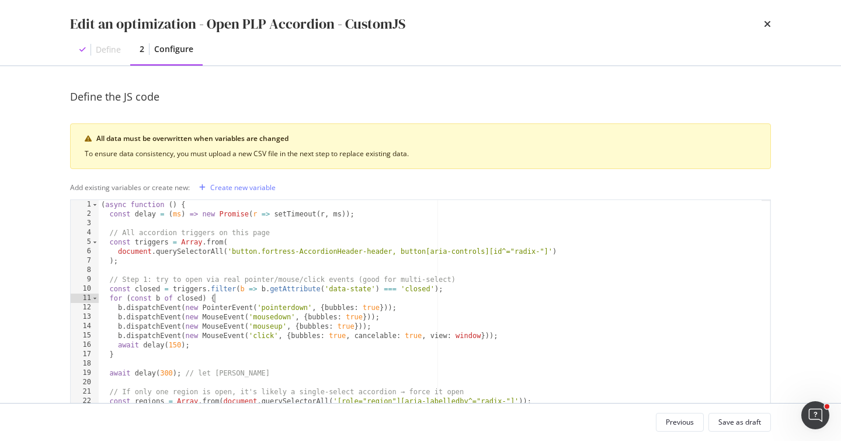
click at [423, 293] on div "( async function ( ) { const delay = ( ms ) => new Promise ( r => setTimeout ( …" at bounding box center [430, 327] width 663 height 254
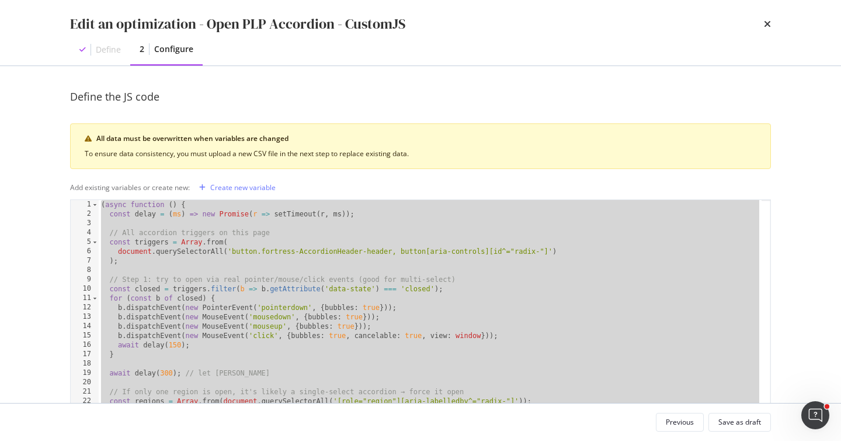
click at [476, 293] on div "( async function ( ) { const delay = ( ms ) => new Promise ( r => setTimeout ( …" at bounding box center [430, 327] width 663 height 254
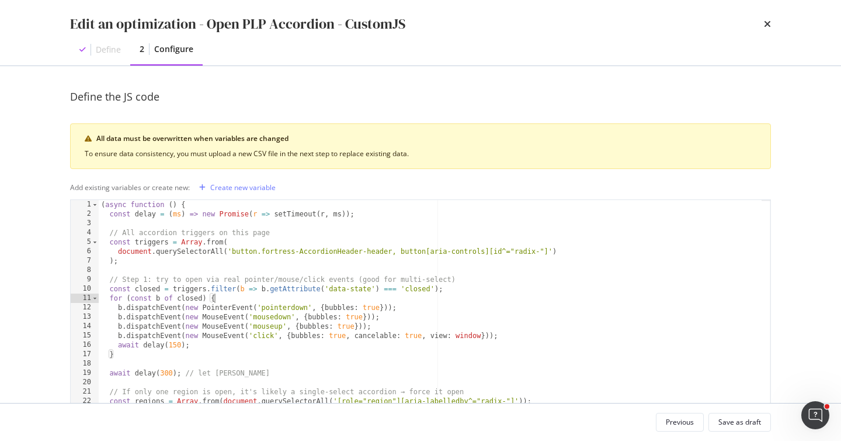
type textarea "})();"
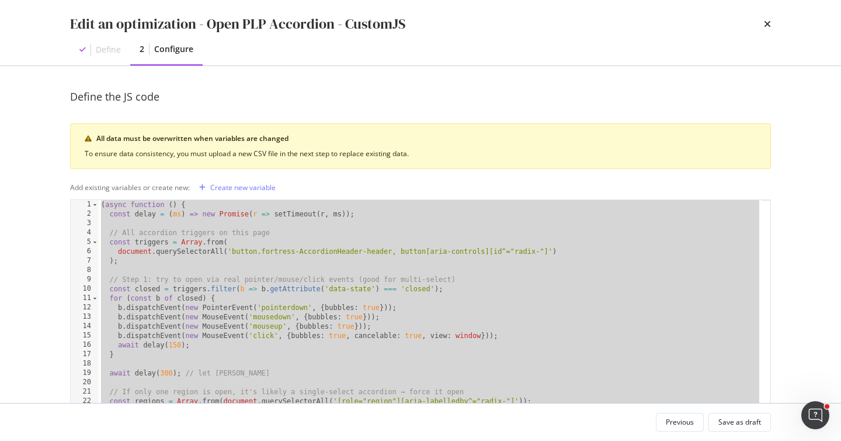
paste textarea "Cursor at row 52"
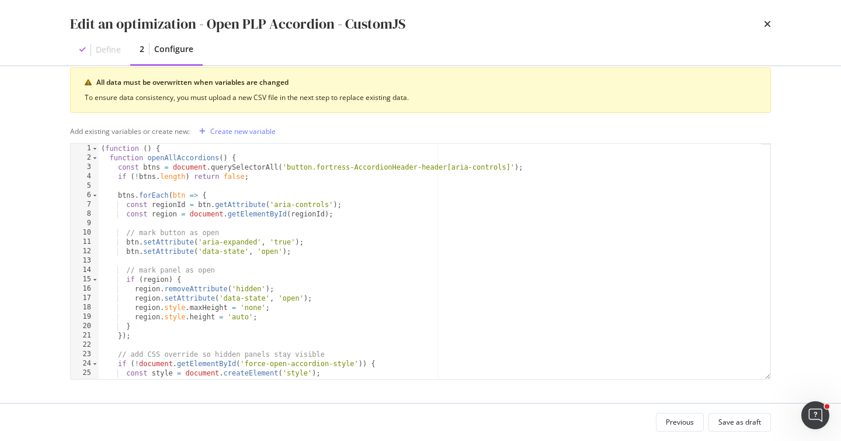
scroll to position [0, 0]
click at [757, 422] on div "Save as draft" at bounding box center [740, 422] width 43 height 10
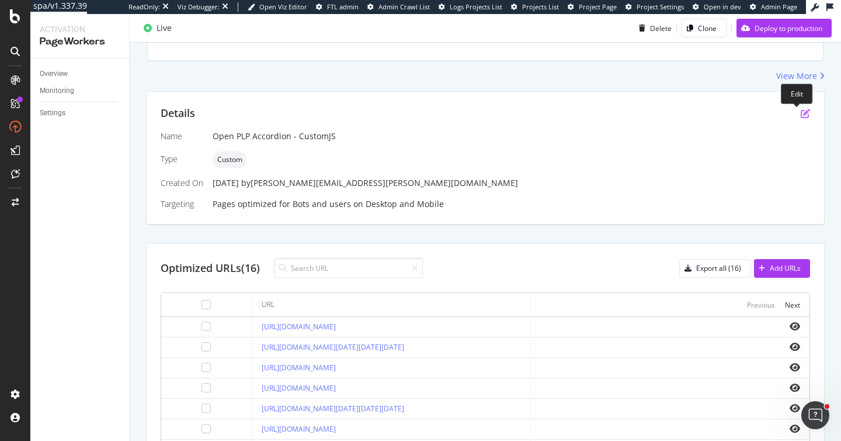
click at [801, 111] on icon "pen-to-square" at bounding box center [805, 113] width 9 height 9
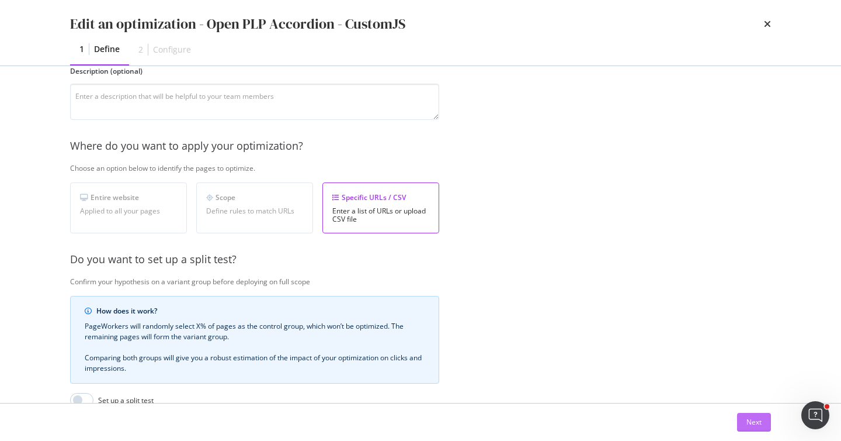
click at [758, 424] on div "Next" at bounding box center [754, 422] width 15 height 10
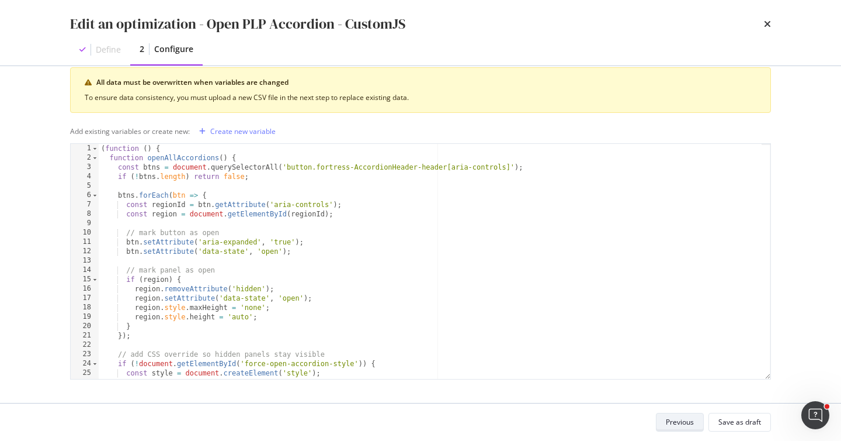
scroll to position [56, 0]
click at [324, 227] on div "( function ( ) { function openAllAccordions ( ) { const btns = document . query…" at bounding box center [430, 271] width 663 height 254
type textarea "})();"
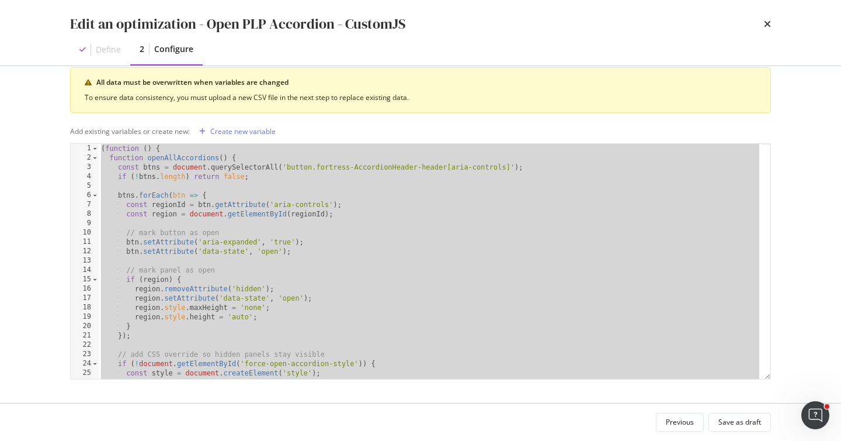
paste textarea "Cursor at row 46"
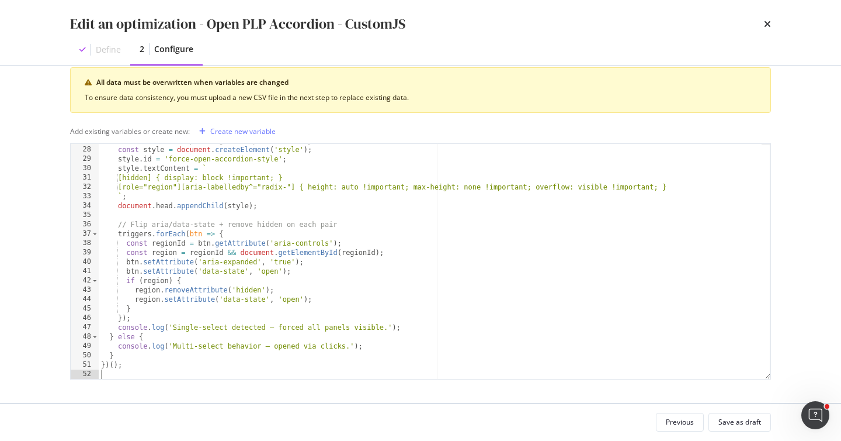
scroll to position [251, 0]
click at [742, 416] on div "Save as draft" at bounding box center [740, 422] width 43 height 16
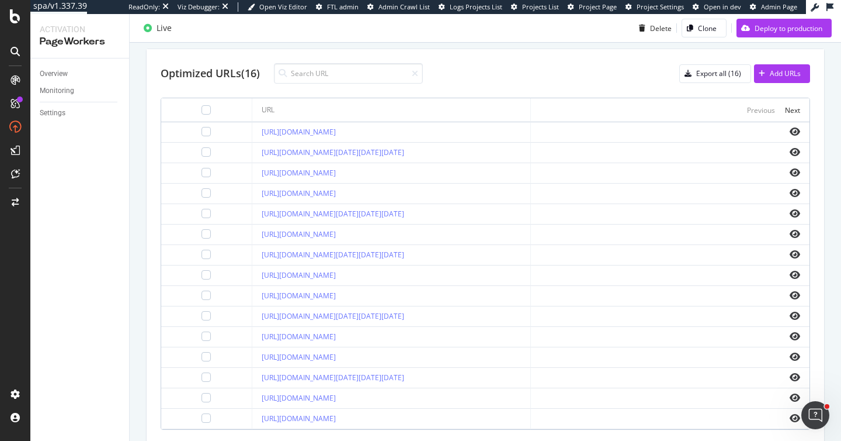
scroll to position [284, 0]
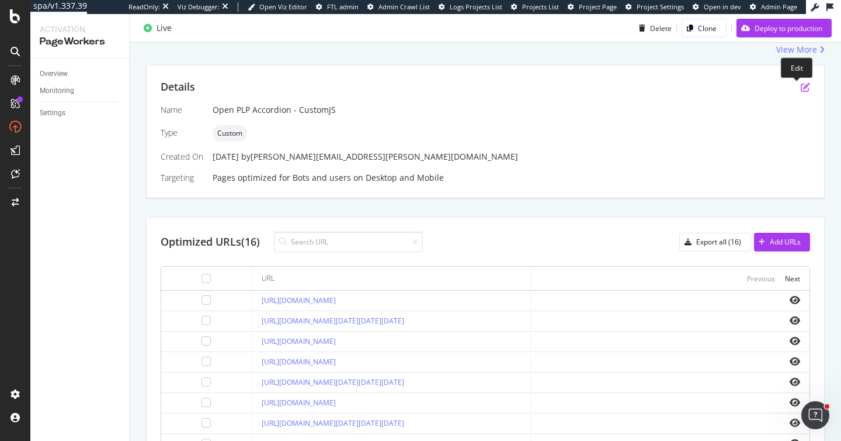
click at [801, 90] on icon "pen-to-square" at bounding box center [805, 86] width 9 height 9
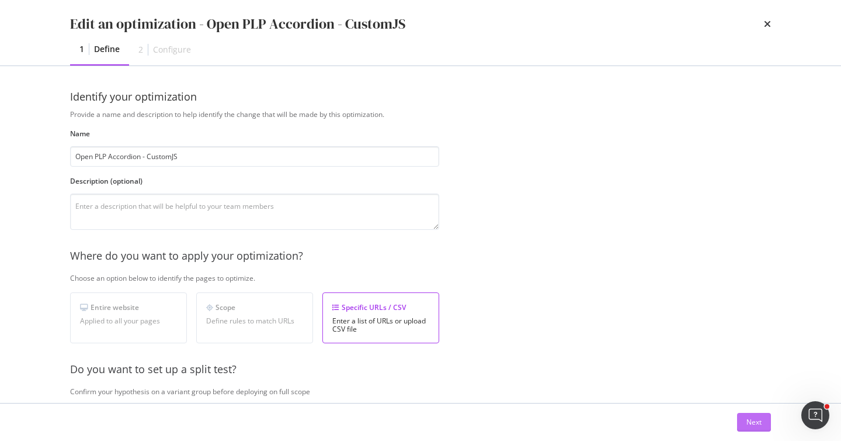
click at [758, 425] on div "Next" at bounding box center [754, 422] width 15 height 10
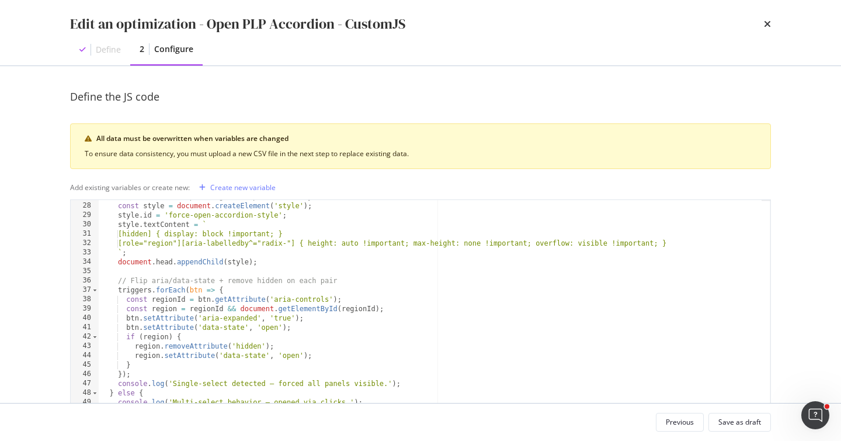
scroll to position [56, 0]
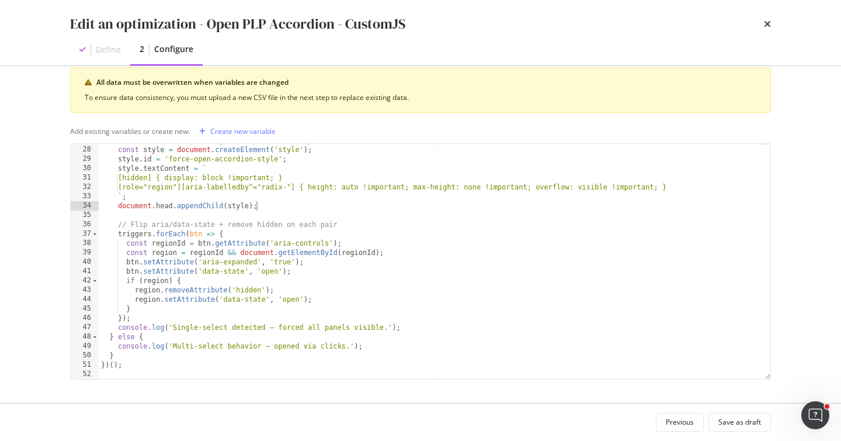
click at [268, 204] on div "// and make collapsed regions expand naturally. const style = document . create…" at bounding box center [430, 263] width 663 height 254
type textarea "})();"
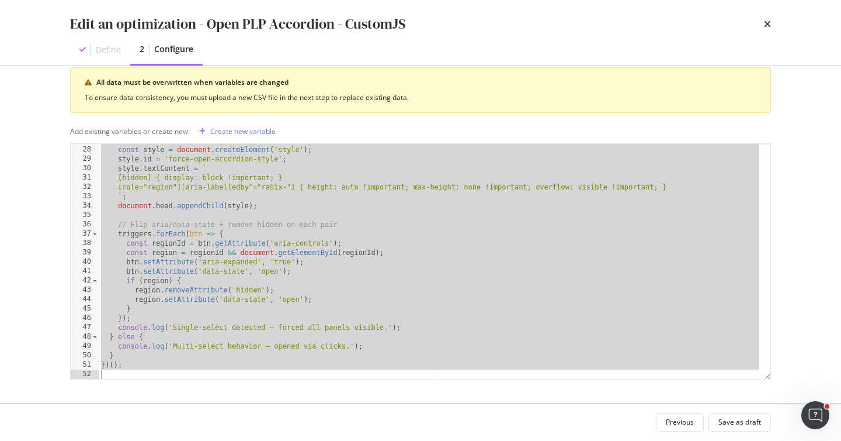
paste textarea "Cursor at row 52"
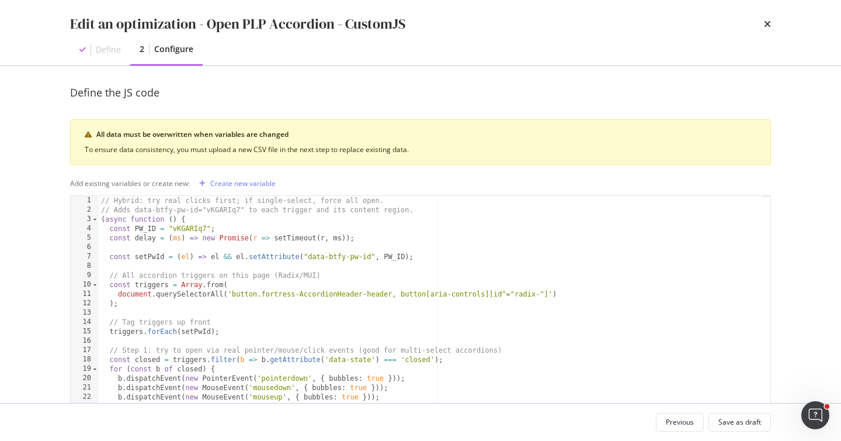
scroll to position [0, 0]
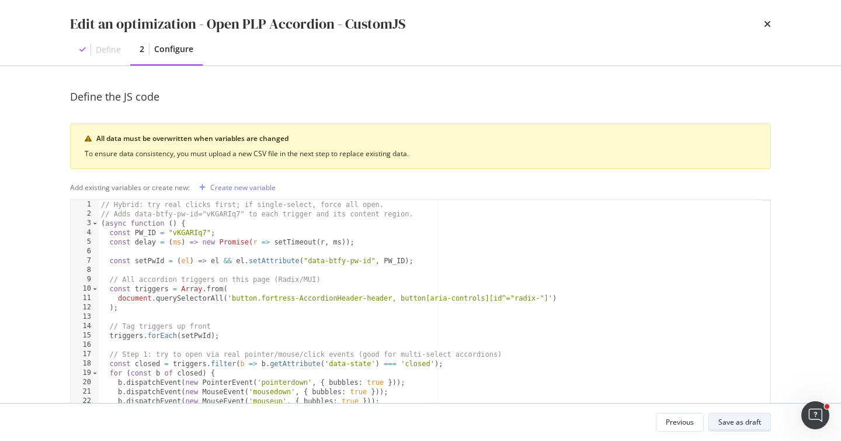
click at [735, 418] on div "Save as draft" at bounding box center [740, 422] width 43 height 10
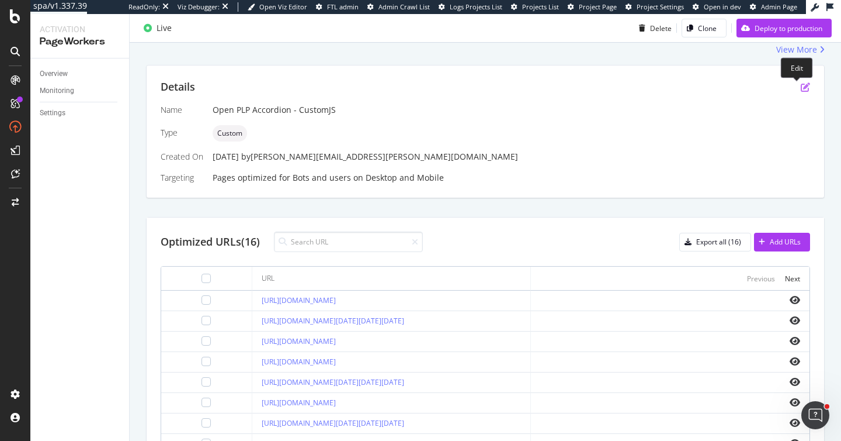
click at [801, 88] on icon "pen-to-square" at bounding box center [805, 86] width 9 height 9
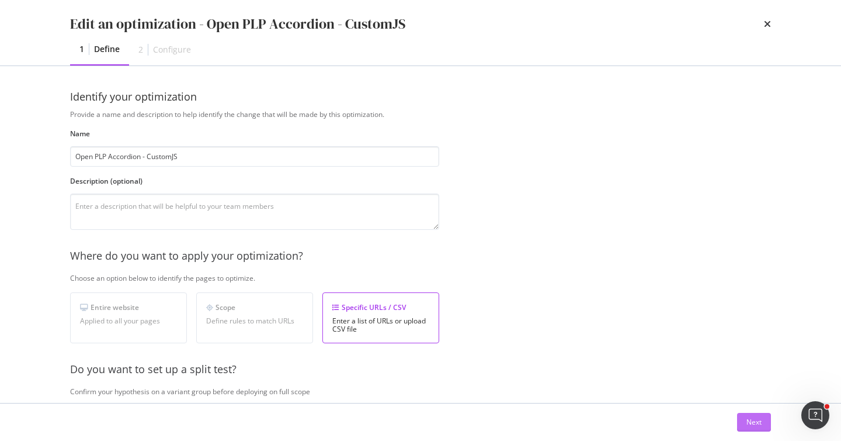
click at [765, 426] on button "Next" at bounding box center [754, 421] width 34 height 19
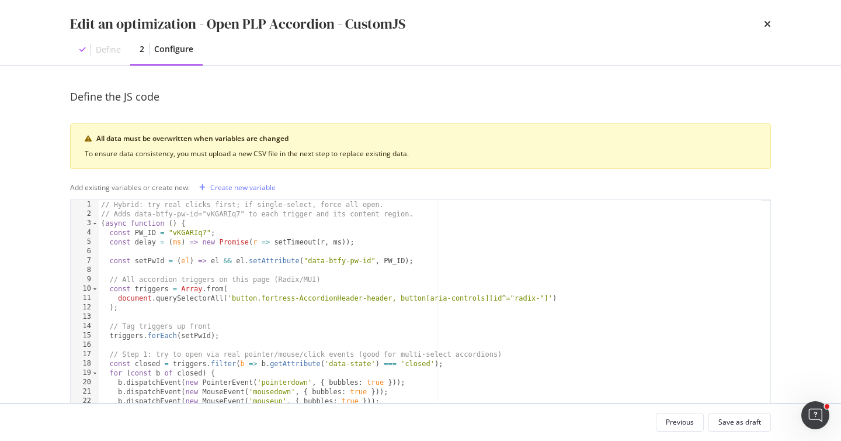
click at [196, 231] on div "// Hybrid: try real clicks first; if single-select, force all open. // Adds dat…" at bounding box center [430, 327] width 663 height 254
paste textarea "x5zFfaCh"
type textarea "const PW_ID = "x5zFfaCh";"
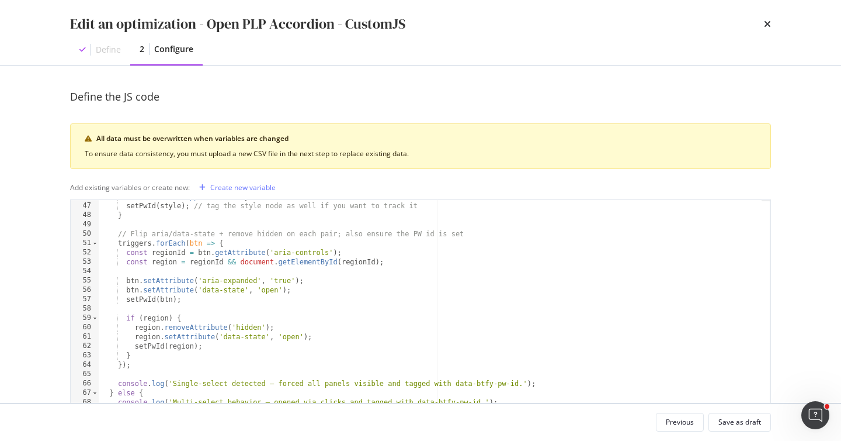
scroll to position [56, 0]
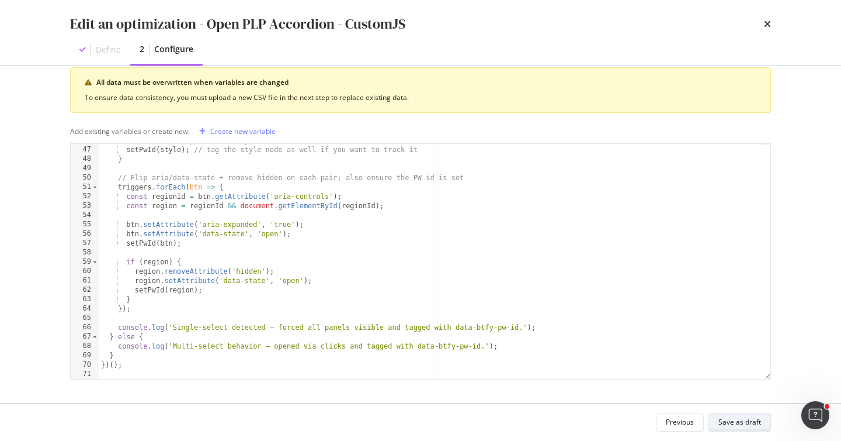
click at [740, 425] on div "Save as draft" at bounding box center [740, 422] width 43 height 10
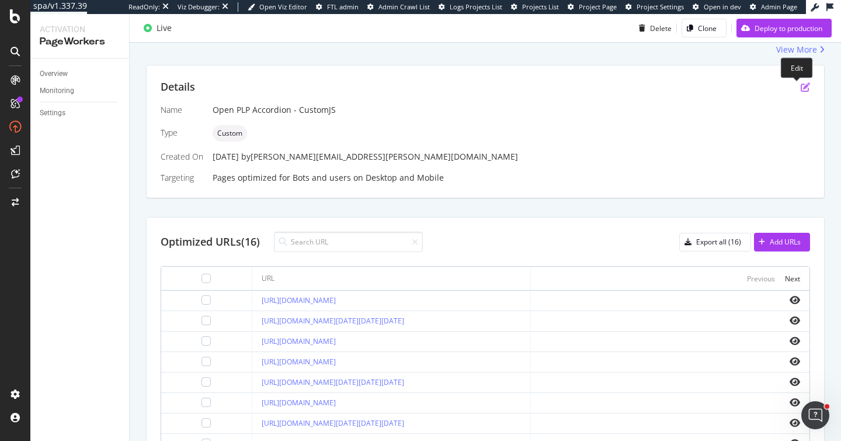
click at [801, 88] on icon "pen-to-square" at bounding box center [805, 86] width 9 height 9
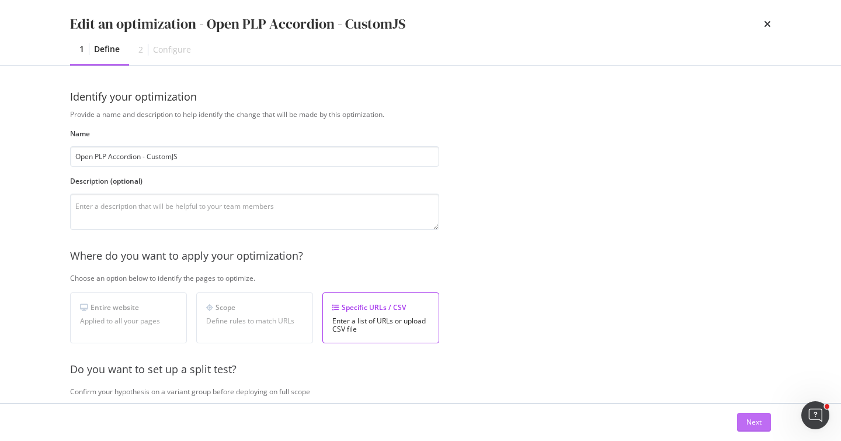
click at [767, 426] on button "Next" at bounding box center [754, 421] width 34 height 19
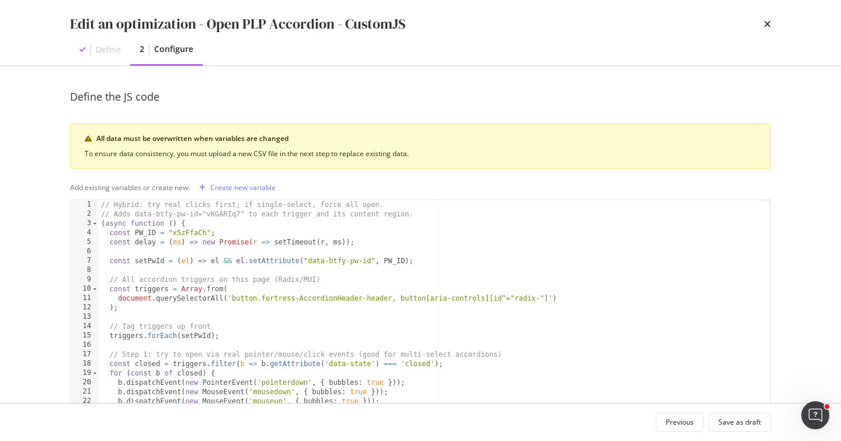
click at [223, 214] on div "// Hybrid: try real clicks first; if single-select, force all open. // Adds dat…" at bounding box center [430, 327] width 663 height 254
paste textarea "x5zFfaCh"
type textarea "// Adds data-btfy-pw-id="x5zFfaCh" to each trigger and its content region."
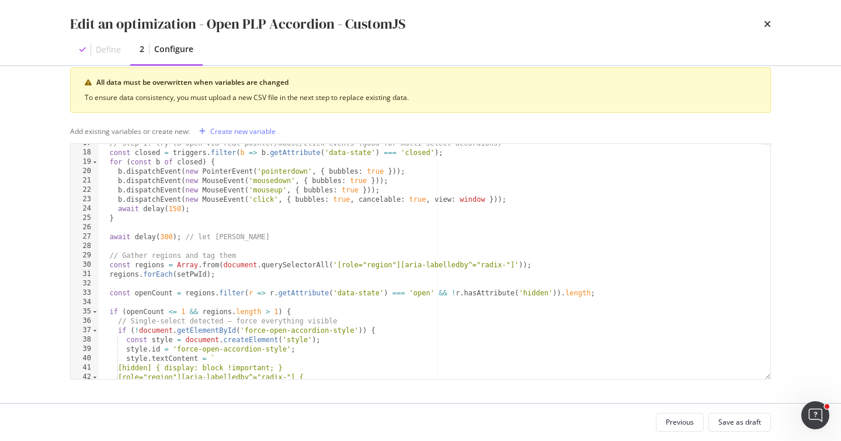
scroll to position [155, 0]
click at [741, 410] on div "Previous Save as draft" at bounding box center [421, 421] width 748 height 37
click at [742, 414] on div "Save as draft" at bounding box center [740, 422] width 43 height 16
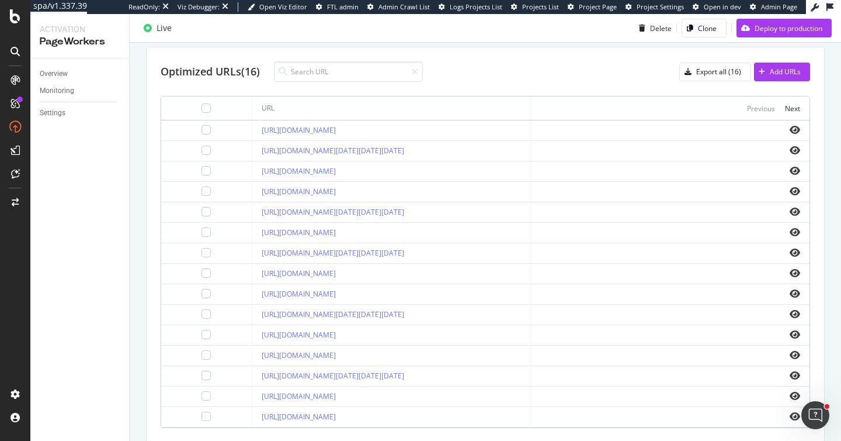
scroll to position [497, 0]
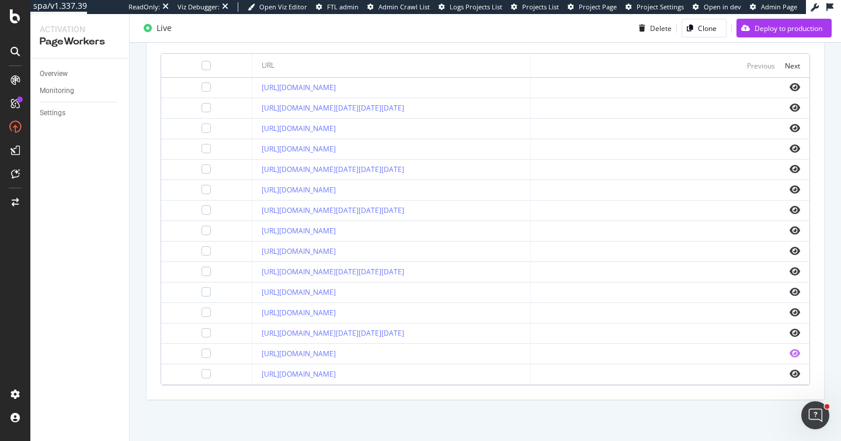
click at [790, 353] on icon "eye" at bounding box center [795, 352] width 11 height 9
click at [790, 372] on icon "eye" at bounding box center [795, 373] width 11 height 9
click at [790, 230] on icon "eye" at bounding box center [795, 230] width 11 height 9
click at [790, 107] on icon "eye" at bounding box center [795, 107] width 11 height 9
click at [790, 126] on icon "eye" at bounding box center [795, 127] width 11 height 9
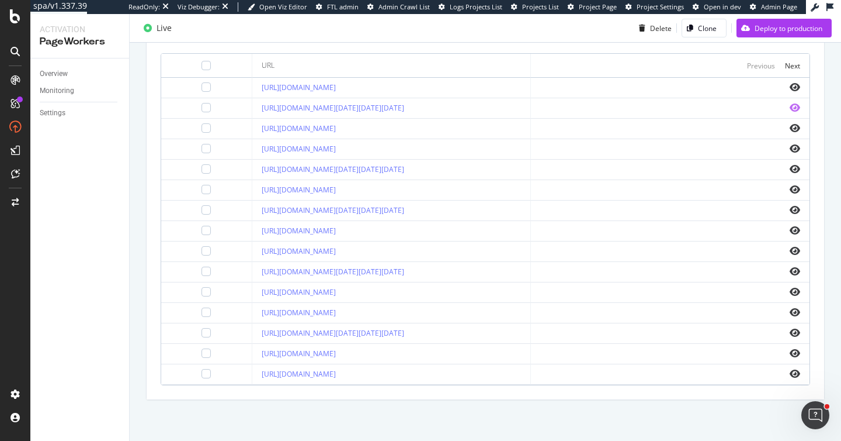
click at [790, 106] on icon "eye" at bounding box center [795, 107] width 11 height 9
